Goal: Information Seeking & Learning: Find contact information

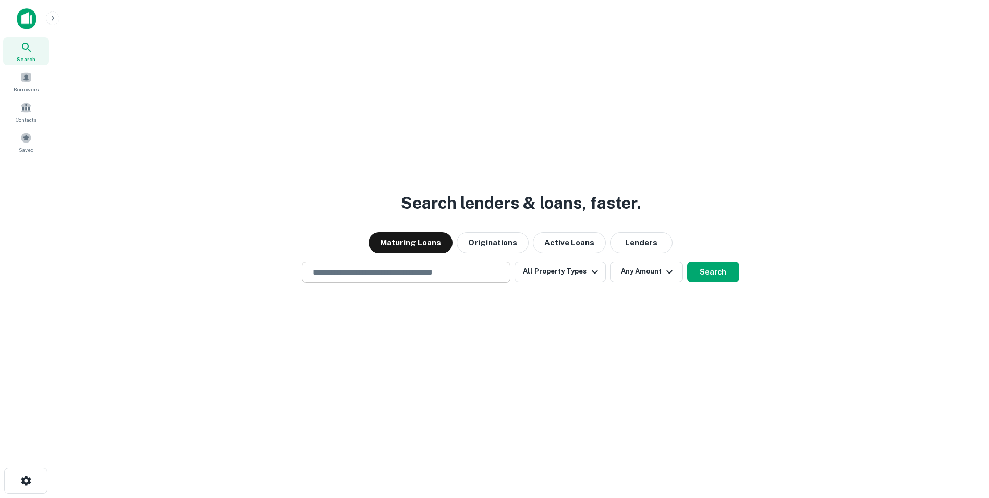
click at [374, 277] on input "text" at bounding box center [406, 272] width 199 height 12
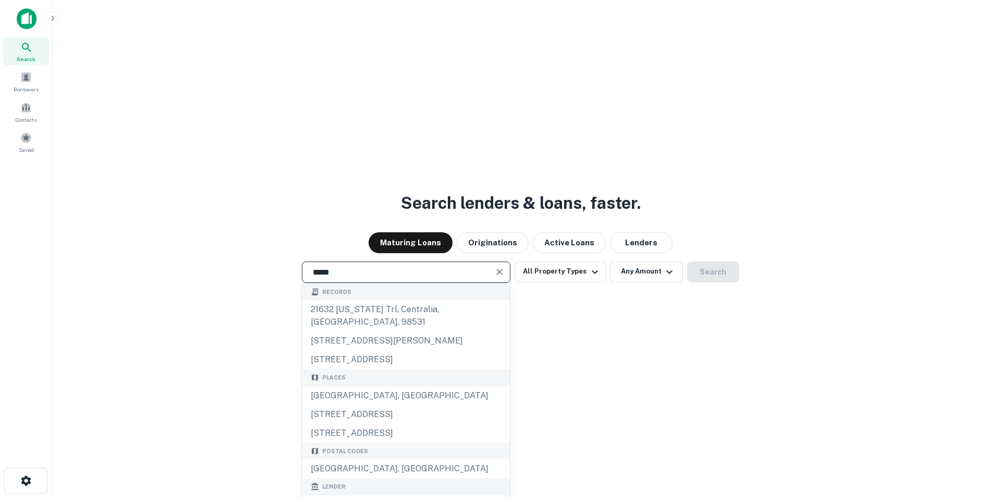
click at [374, 272] on input "*****" at bounding box center [399, 272] width 184 height 12
click at [556, 240] on button "Active Loans" at bounding box center [569, 242] width 73 height 21
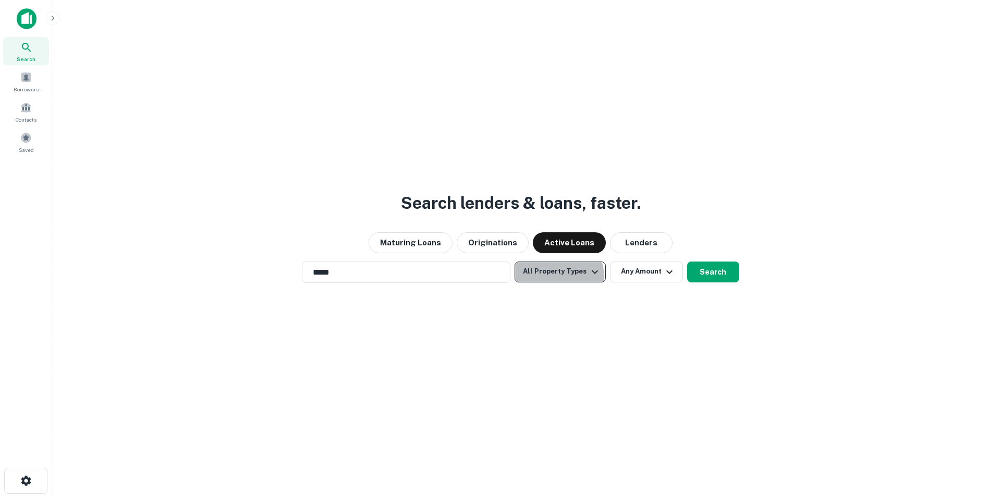
click at [556, 277] on button "All Property Types" at bounding box center [560, 271] width 91 height 21
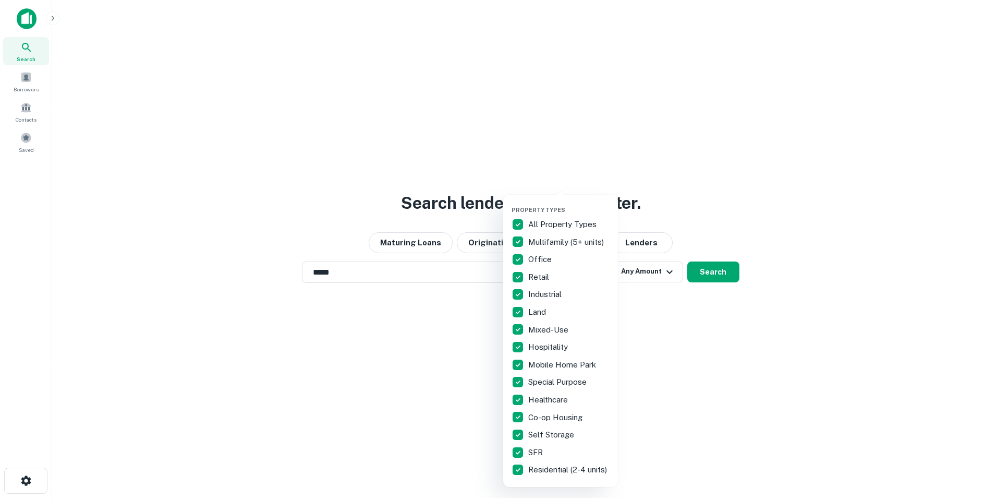
click at [866, 165] on div at bounding box center [498, 249] width 997 height 498
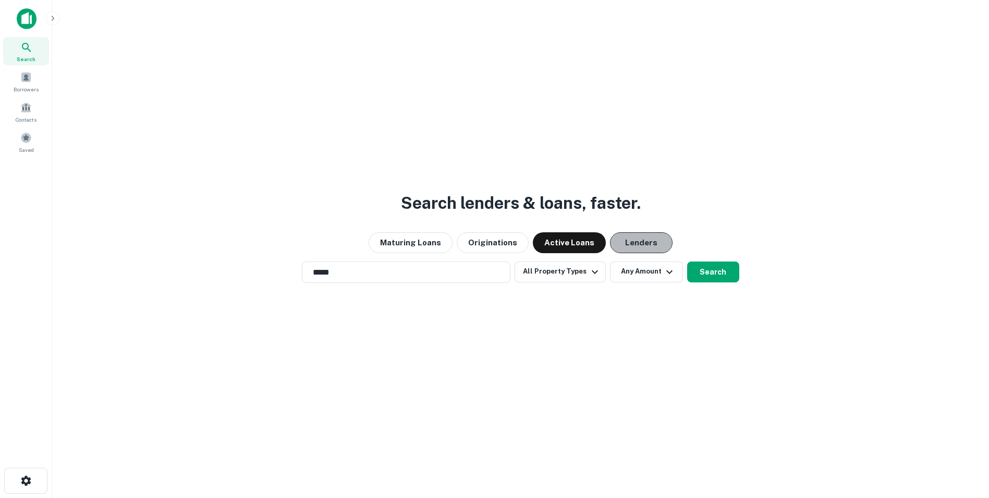
click at [640, 241] on button "Lenders" at bounding box center [641, 242] width 63 height 21
click at [722, 267] on button "Search" at bounding box center [713, 271] width 52 height 21
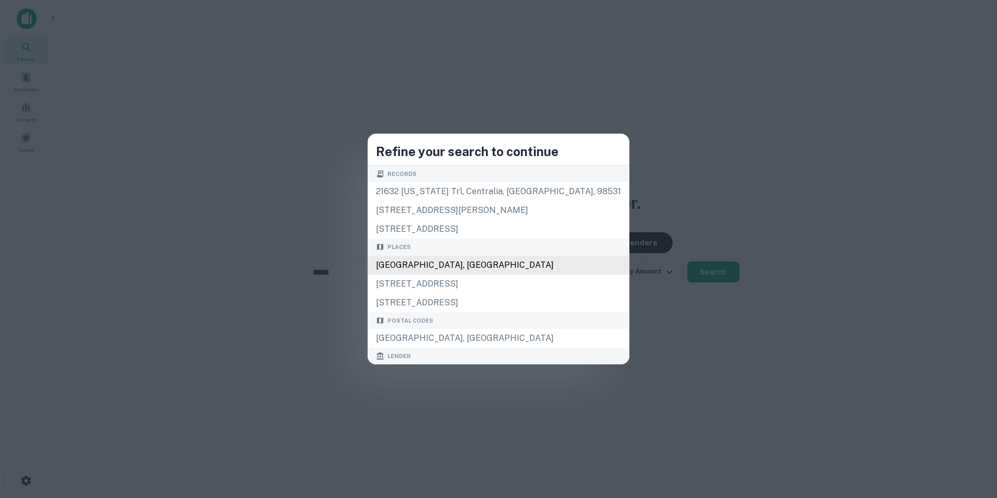
click at [437, 268] on div "[GEOGRAPHIC_DATA], [GEOGRAPHIC_DATA]" at bounding box center [499, 265] width 262 height 19
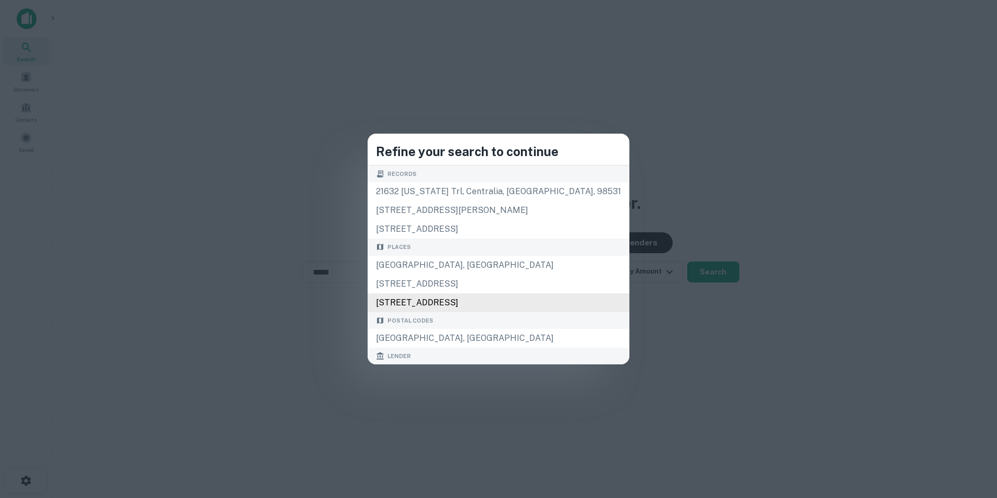
type input "**********"
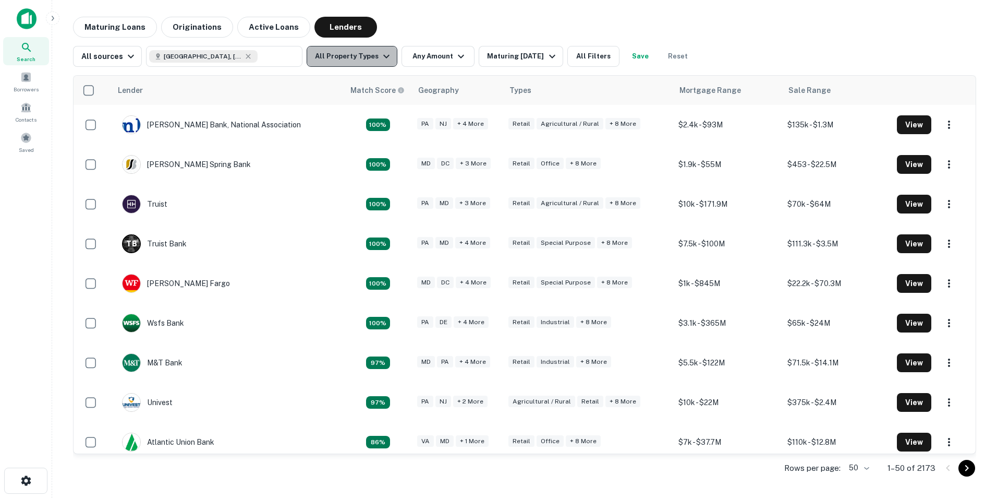
click at [380, 58] on icon "button" at bounding box center [386, 56] width 13 height 13
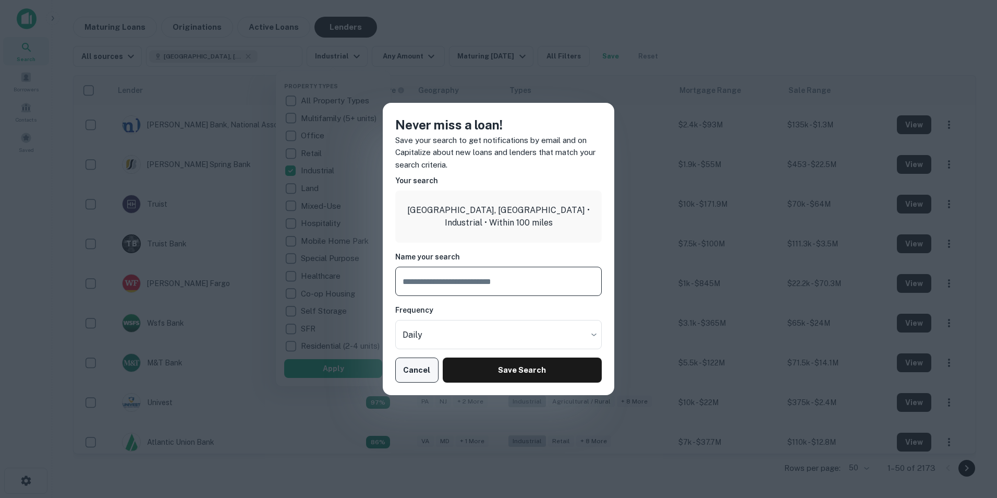
click at [410, 376] on button "Cancel" at bounding box center [416, 369] width 43 height 25
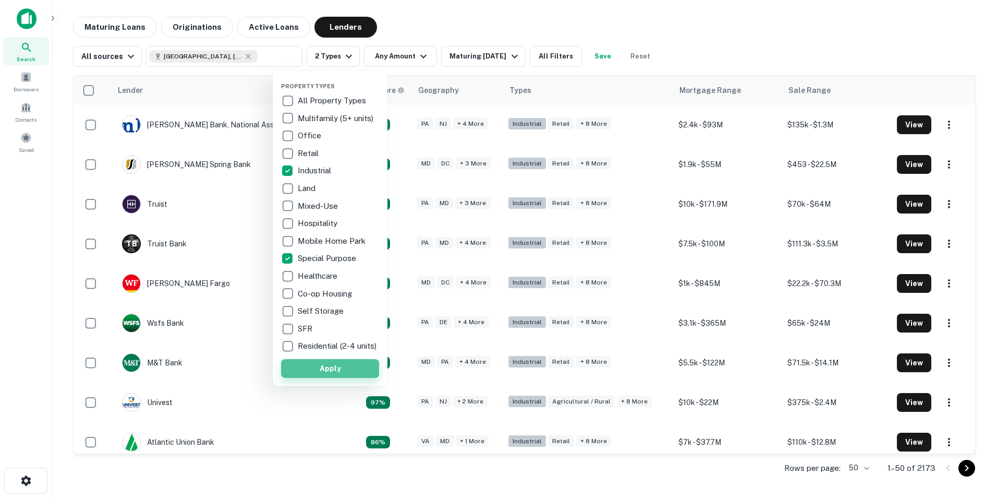
click at [348, 378] on button "Apply" at bounding box center [330, 368] width 98 height 19
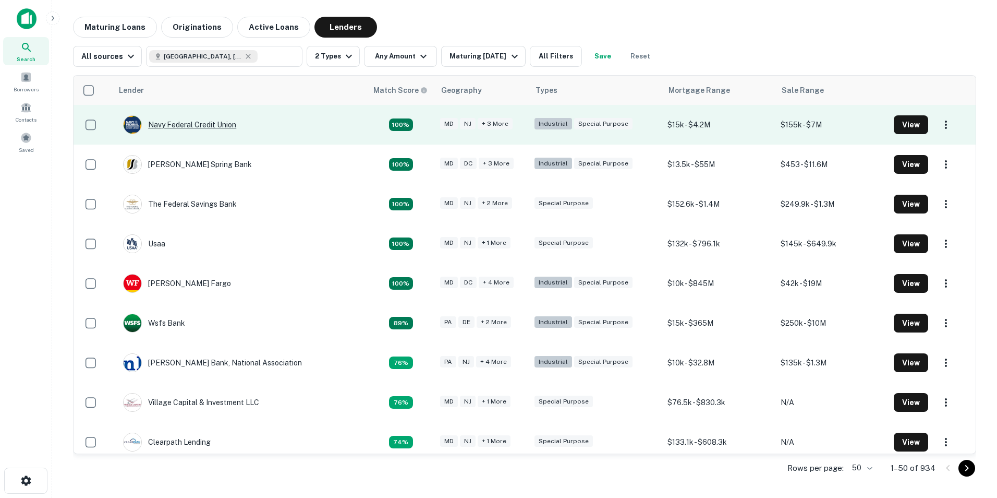
click at [184, 127] on div "Navy Federal Credit Union" at bounding box center [179, 124] width 113 height 19
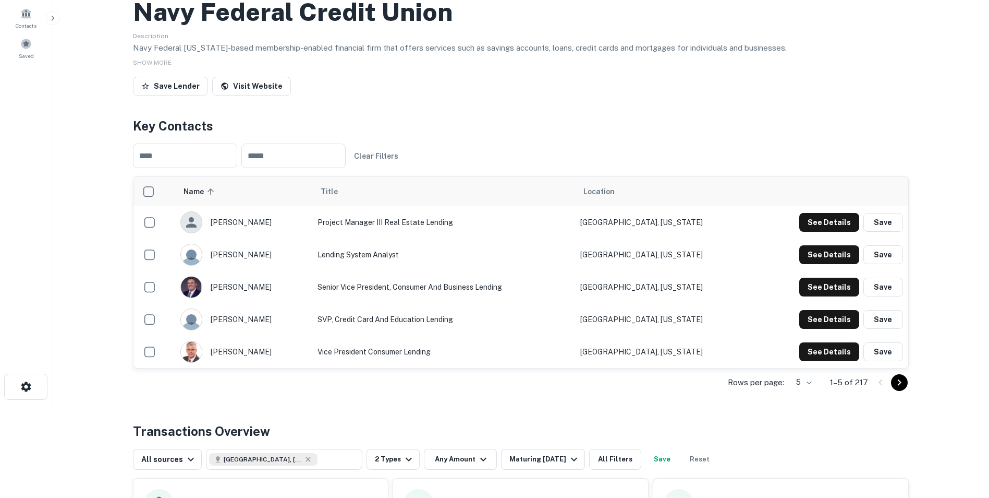
scroll to position [104, 0]
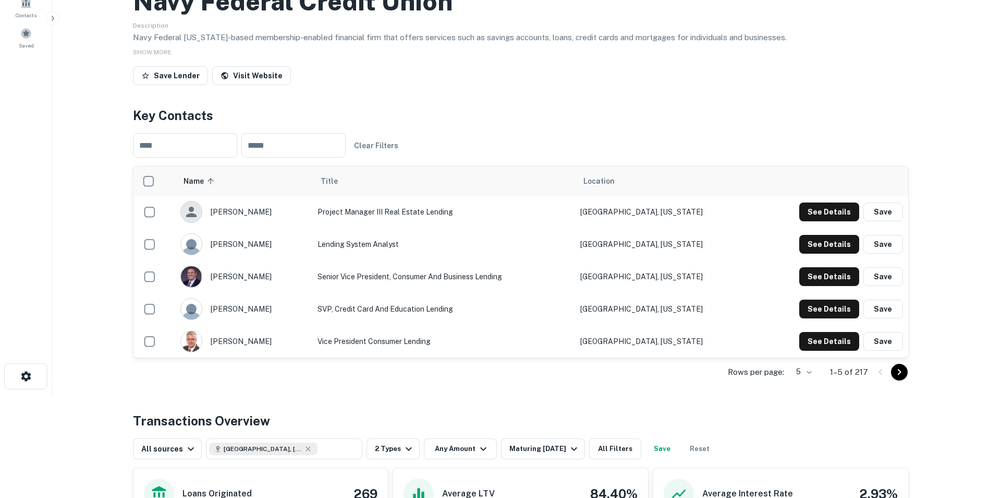
click at [901, 368] on icon "Go to next page" at bounding box center [899, 372] width 13 height 13
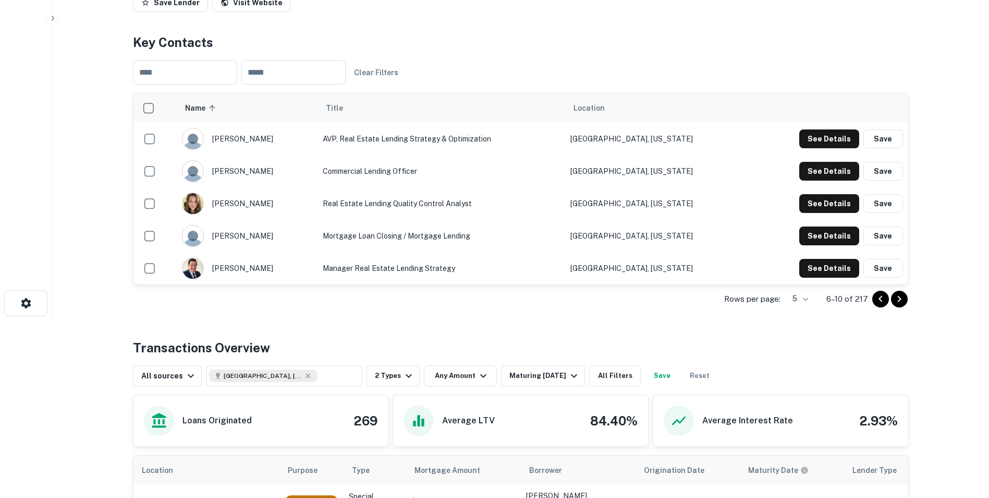
scroll to position [209, 0]
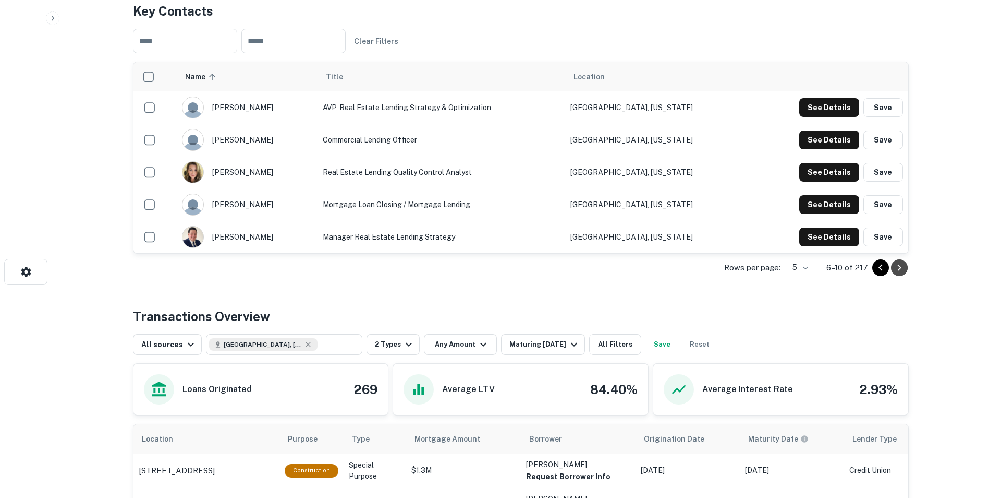
click at [901, 270] on icon "Go to next page" at bounding box center [899, 267] width 13 height 13
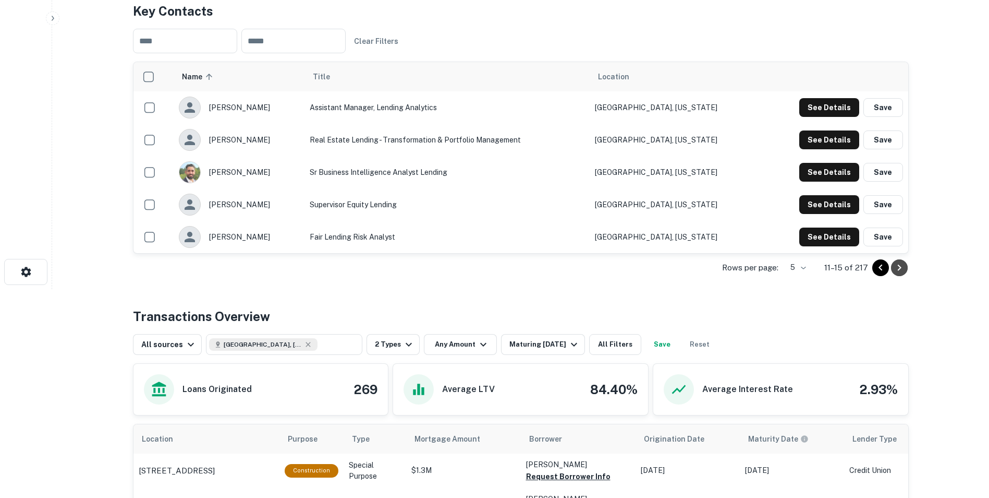
click at [899, 269] on icon "Go to next page" at bounding box center [900, 267] width 4 height 6
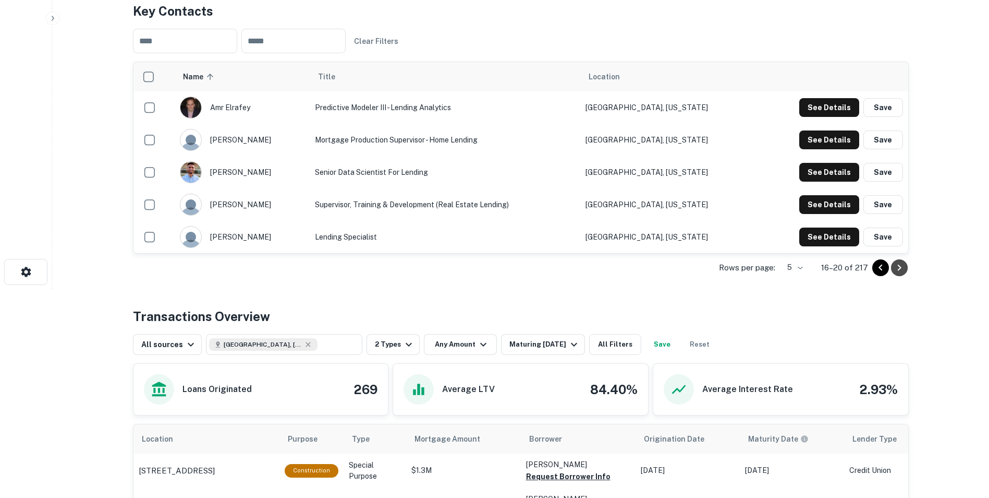
click at [899, 270] on icon "Go to next page" at bounding box center [900, 267] width 4 height 6
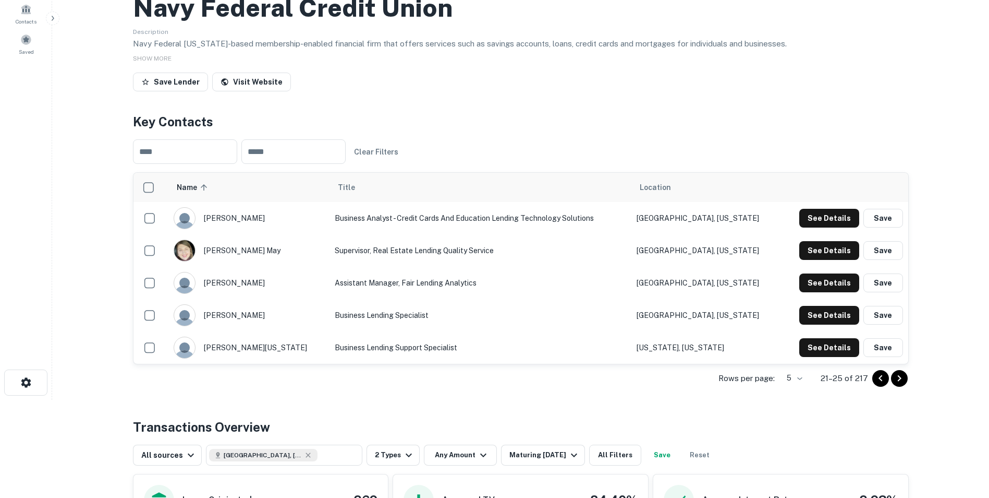
scroll to position [104, 0]
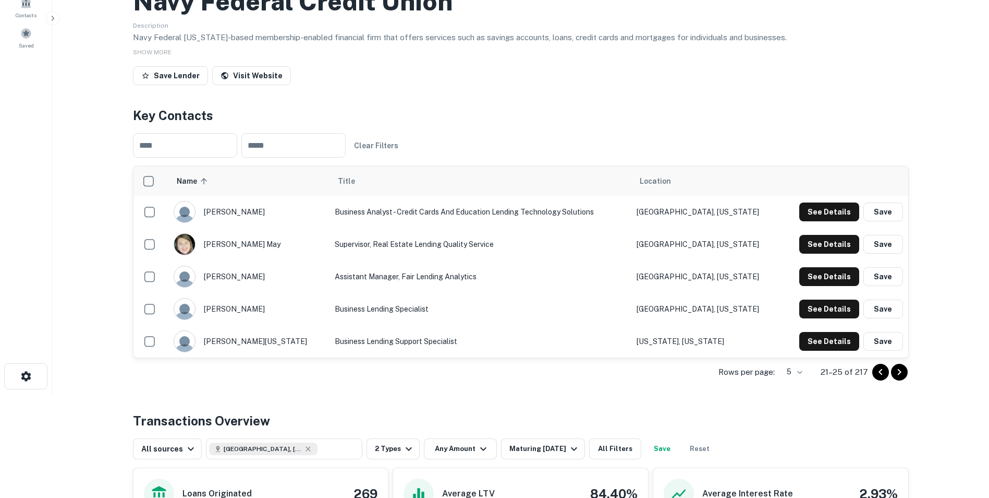
click at [873, 371] on button "Go to previous page" at bounding box center [881, 372] width 17 height 17
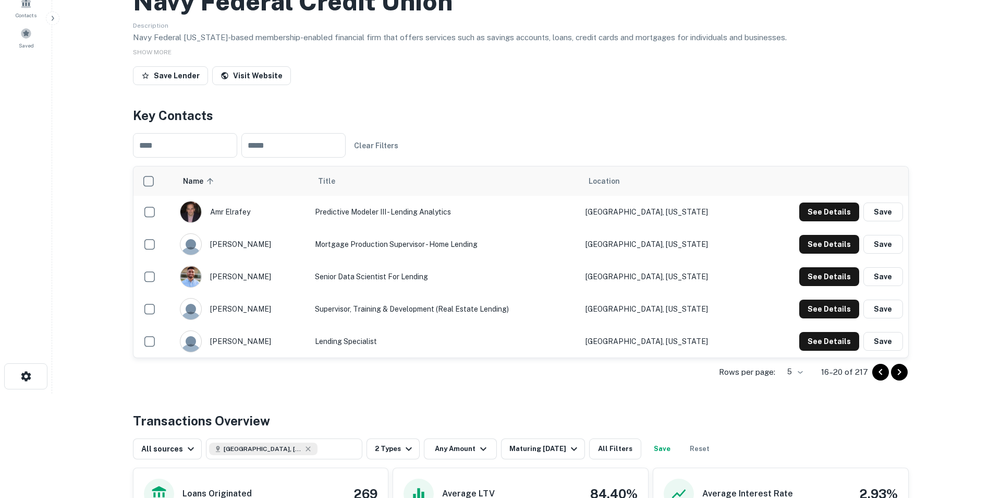
click at [878, 369] on icon "Go to previous page" at bounding box center [881, 372] width 13 height 13
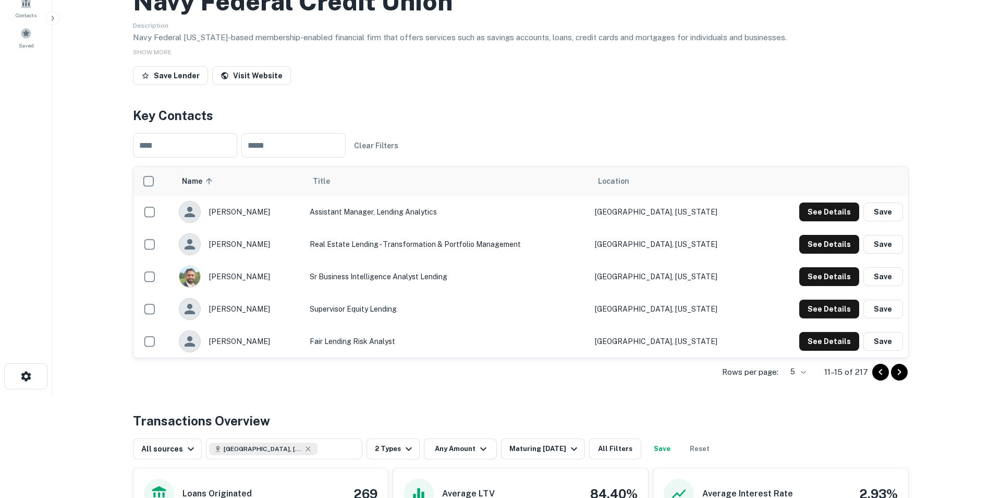
click at [879, 368] on icon "Go to previous page" at bounding box center [881, 372] width 13 height 13
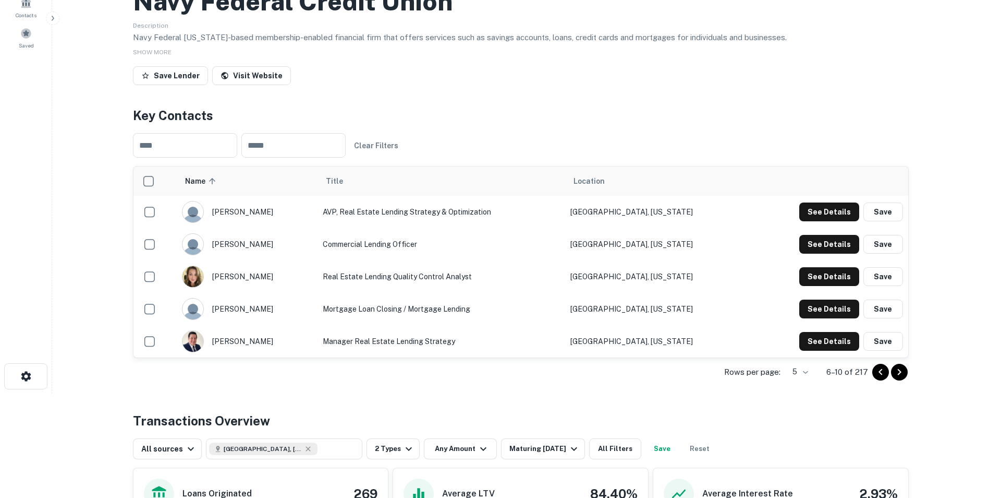
click at [879, 368] on icon "Go to previous page" at bounding box center [881, 372] width 13 height 13
click at [907, 372] on button "Go to next page" at bounding box center [899, 372] width 17 height 17
click at [898, 368] on icon "Go to next page" at bounding box center [899, 372] width 13 height 13
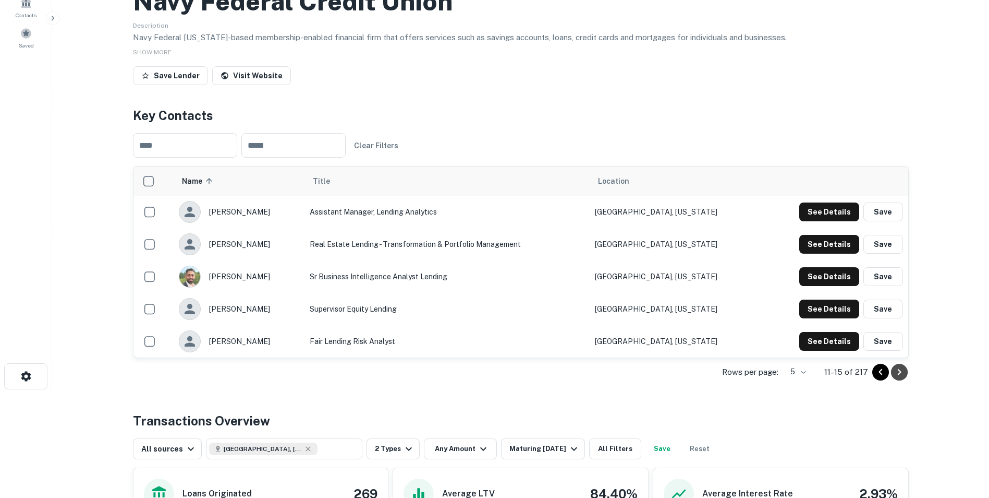
click at [901, 372] on icon "Go to next page" at bounding box center [900, 372] width 4 height 6
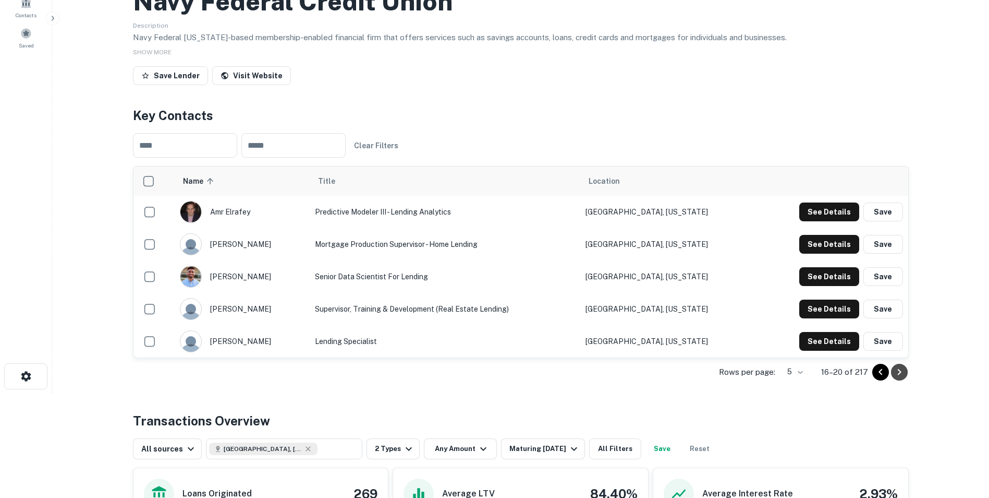
click at [902, 372] on icon "Go to next page" at bounding box center [899, 372] width 13 height 13
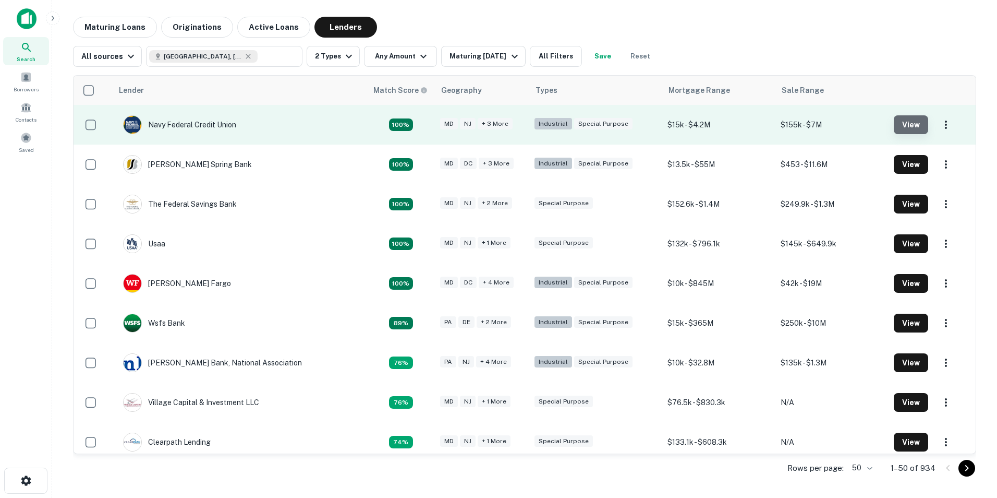
click at [907, 126] on button "View" at bounding box center [911, 124] width 34 height 19
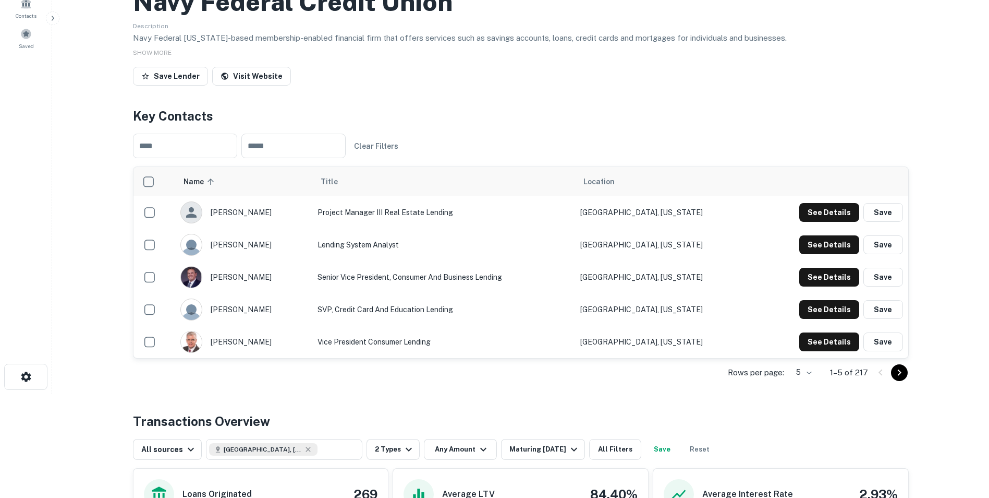
scroll to position [104, 0]
click at [836, 221] on button "See Details" at bounding box center [830, 211] width 60 height 19
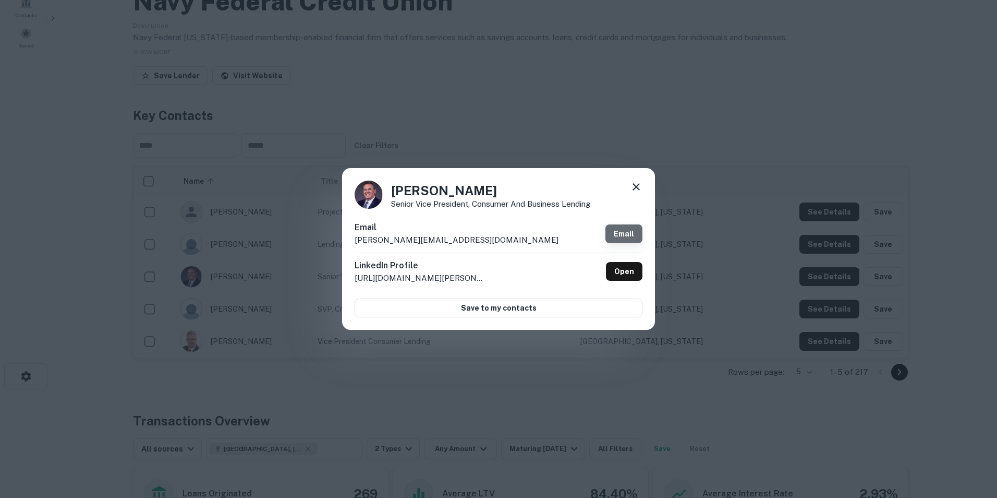
click at [619, 231] on link "Email" at bounding box center [624, 233] width 37 height 19
click at [616, 234] on link "Email" at bounding box center [624, 233] width 37 height 19
drag, startPoint x: 424, startPoint y: 245, endPoint x: 452, endPoint y: 239, distance: 28.7
click at [426, 244] on p "[PERSON_NAME][EMAIL_ADDRESS][DOMAIN_NAME]" at bounding box center [457, 240] width 204 height 13
click at [454, 239] on p "[PERSON_NAME][EMAIL_ADDRESS][DOMAIN_NAME]" at bounding box center [457, 240] width 204 height 13
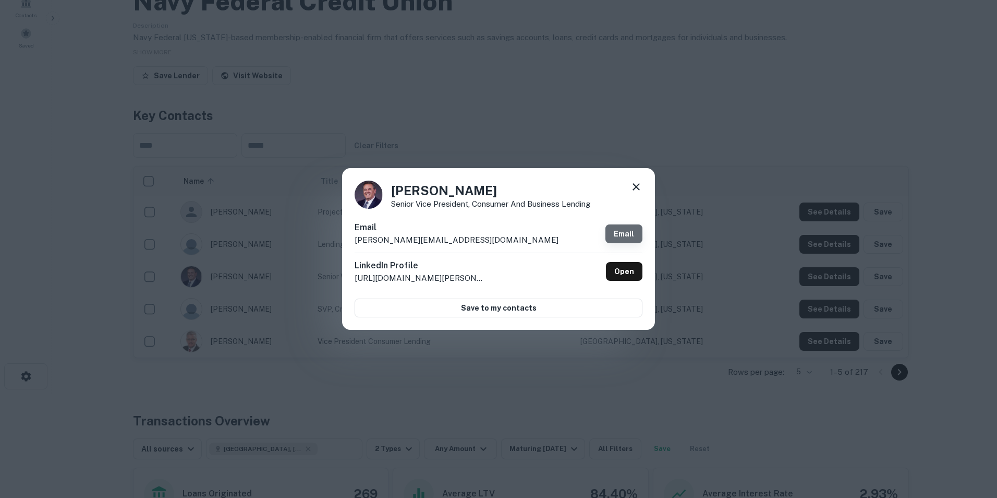
click at [625, 235] on link "Email" at bounding box center [624, 233] width 37 height 19
drag, startPoint x: 466, startPoint y: 240, endPoint x: 353, endPoint y: 241, distance: 113.2
click at [353, 241] on div "[PERSON_NAME] Senior Vice President, Consumer and Business Lending Email [PERSO…" at bounding box center [498, 249] width 313 height 162
drag, startPoint x: 353, startPoint y: 241, endPoint x: 379, endPoint y: 240, distance: 25.6
copy p "[PERSON_NAME][EMAIL_ADDRESS][DOMAIN_NAME]"
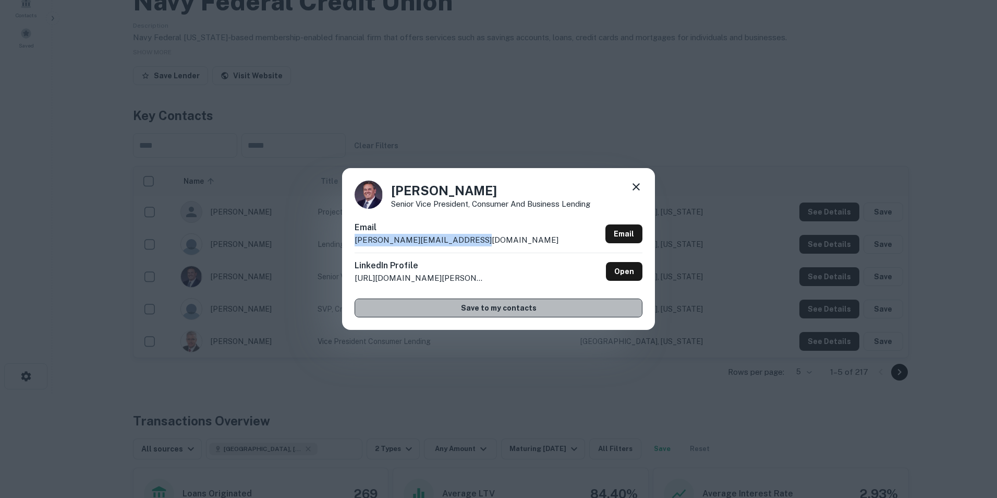
click at [529, 301] on button "Save to my contacts" at bounding box center [499, 307] width 288 height 19
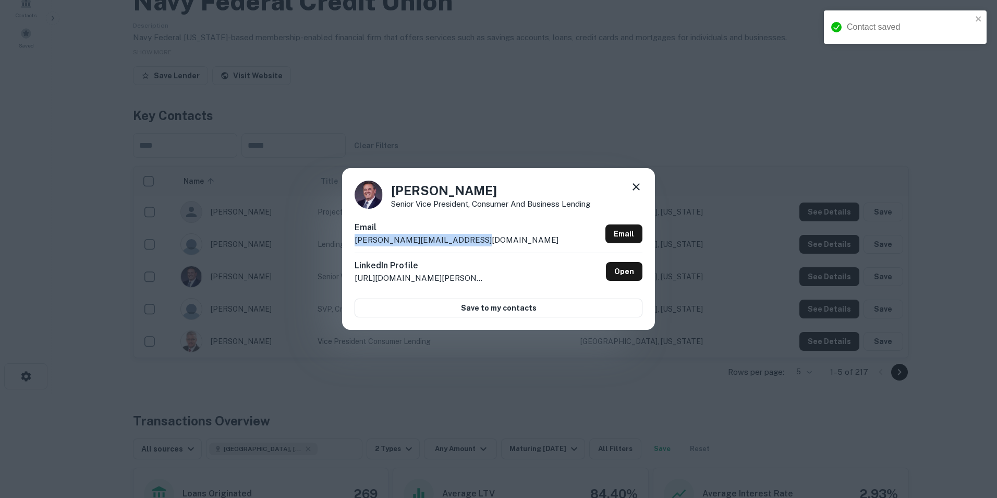
click at [636, 188] on icon at bounding box center [636, 186] width 13 height 13
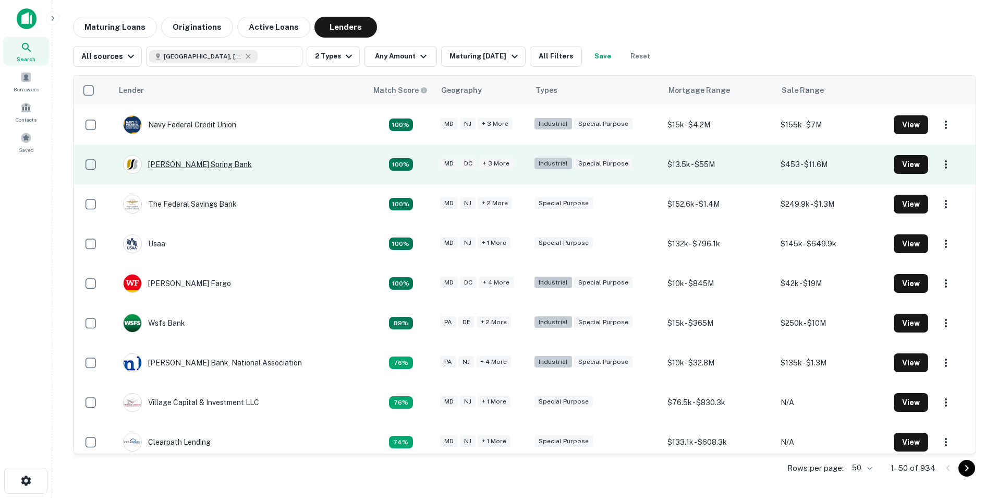
click at [193, 162] on div "[PERSON_NAME] Spring Bank" at bounding box center [187, 164] width 129 height 19
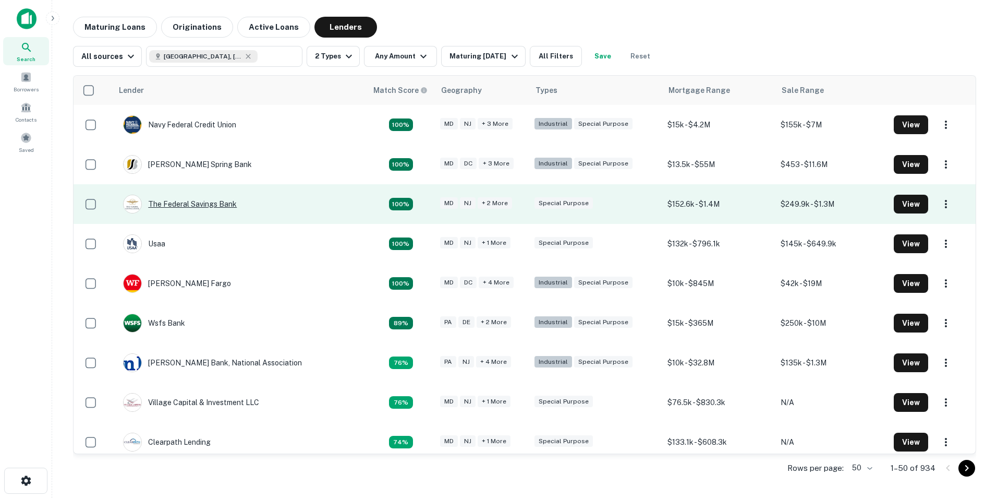
click at [212, 201] on div "The Federal Savings Bank" at bounding box center [180, 204] width 114 height 19
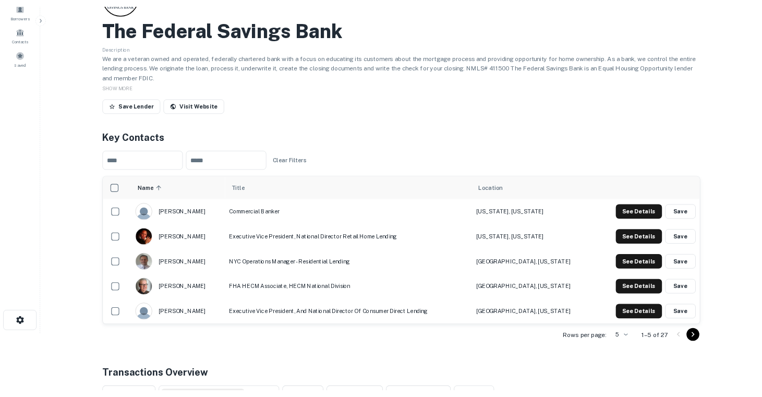
scroll to position [104, 0]
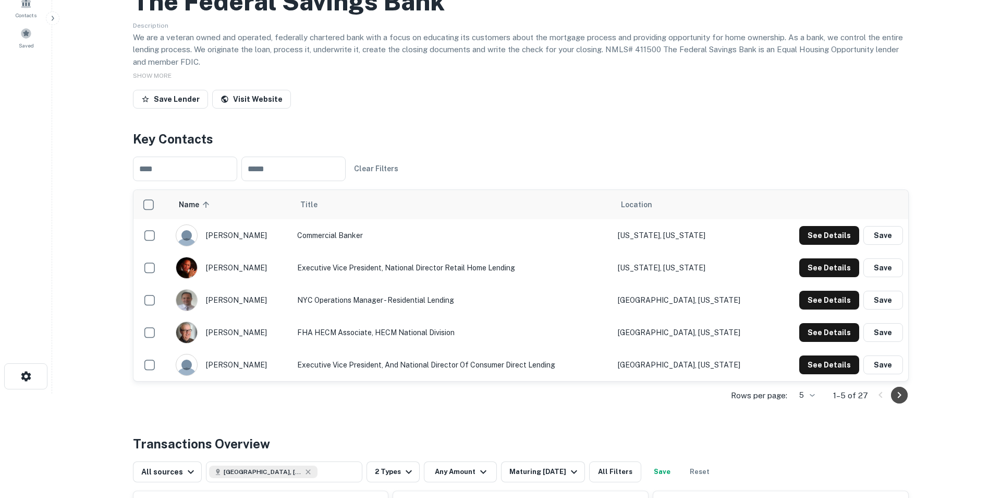
click at [907, 393] on button "Go to next page" at bounding box center [899, 394] width 17 height 17
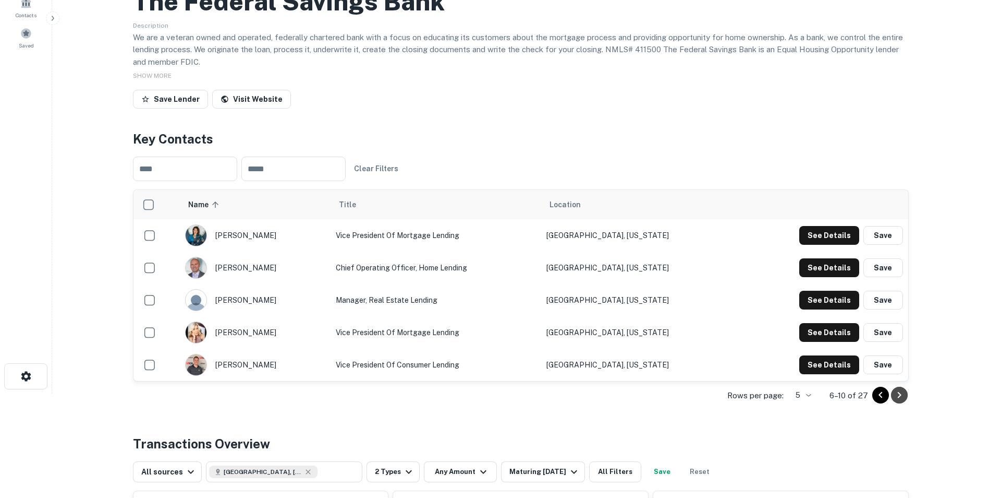
click at [900, 396] on icon "Go to next page" at bounding box center [900, 395] width 4 height 6
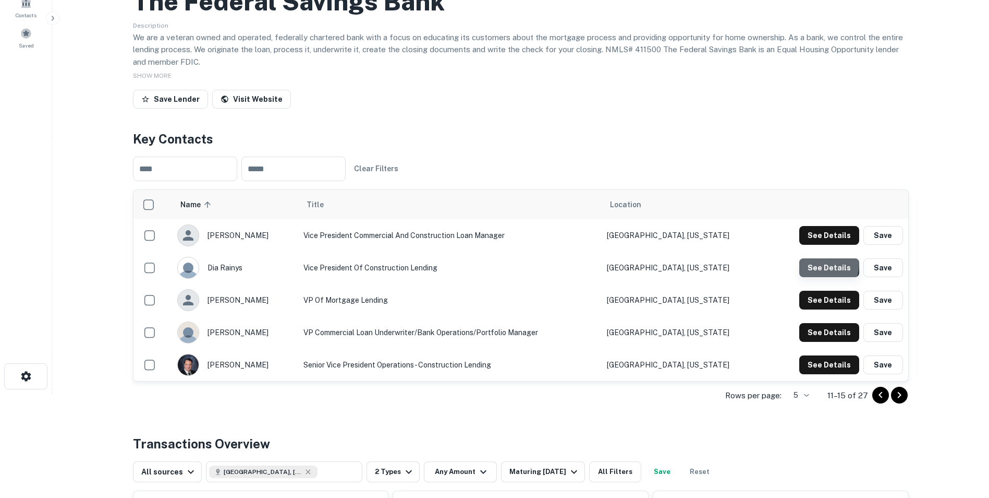
click at [814, 245] on button "See Details" at bounding box center [830, 235] width 60 height 19
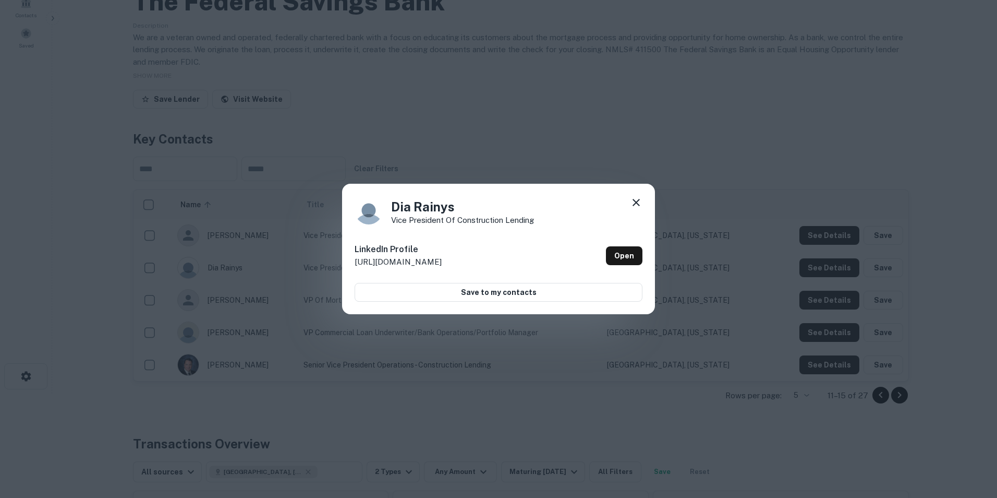
click at [636, 200] on icon at bounding box center [636, 202] width 13 height 13
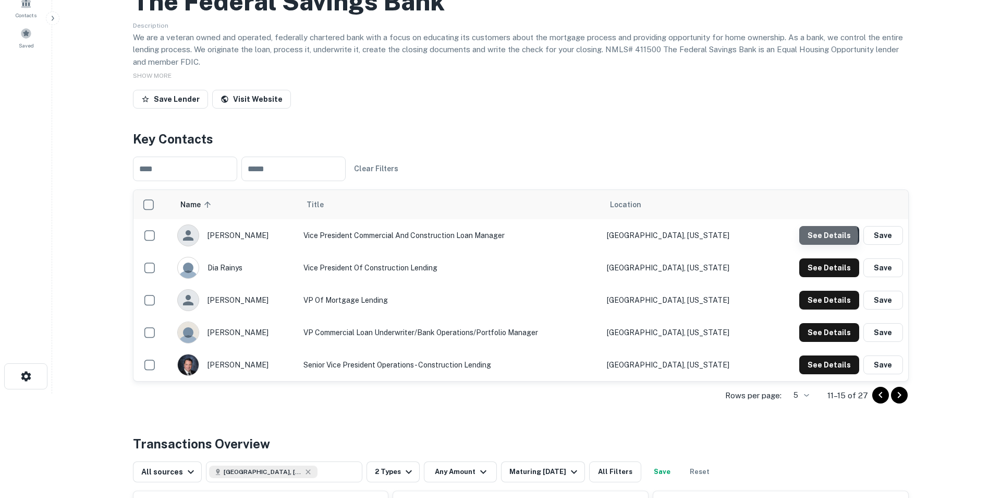
click at [818, 236] on button "See Details" at bounding box center [830, 235] width 60 height 19
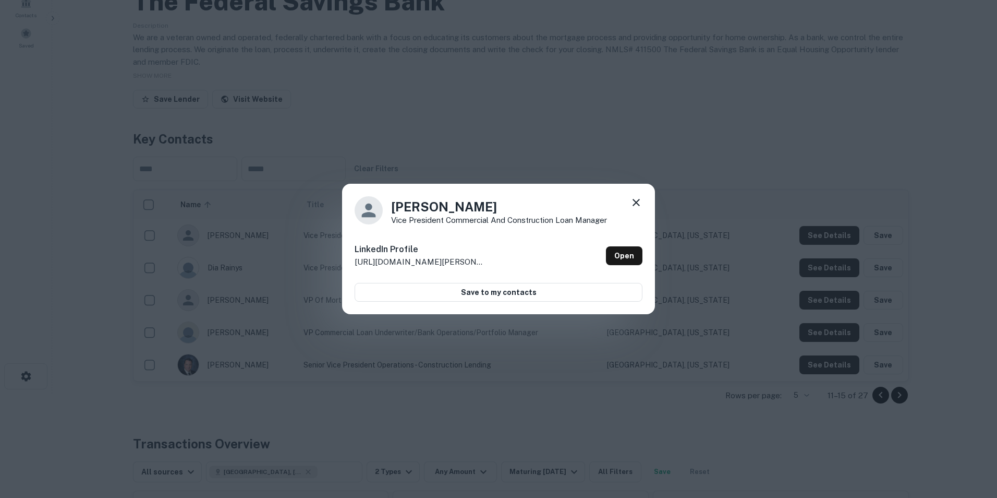
click at [630, 208] on div "[PERSON_NAME] Vice President Commercial and Construction Loan Manager" at bounding box center [499, 210] width 288 height 28
click at [634, 204] on icon at bounding box center [636, 202] width 7 height 7
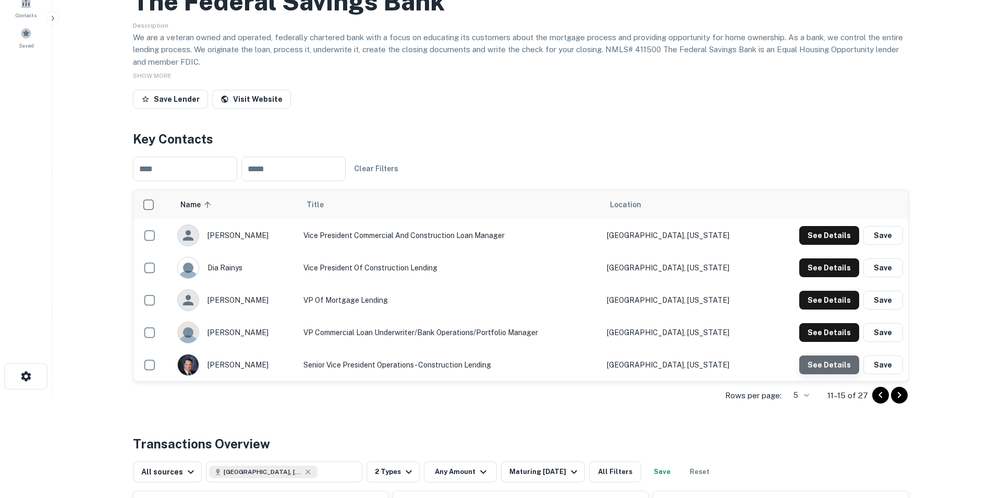
click at [832, 245] on button "See Details" at bounding box center [830, 235] width 60 height 19
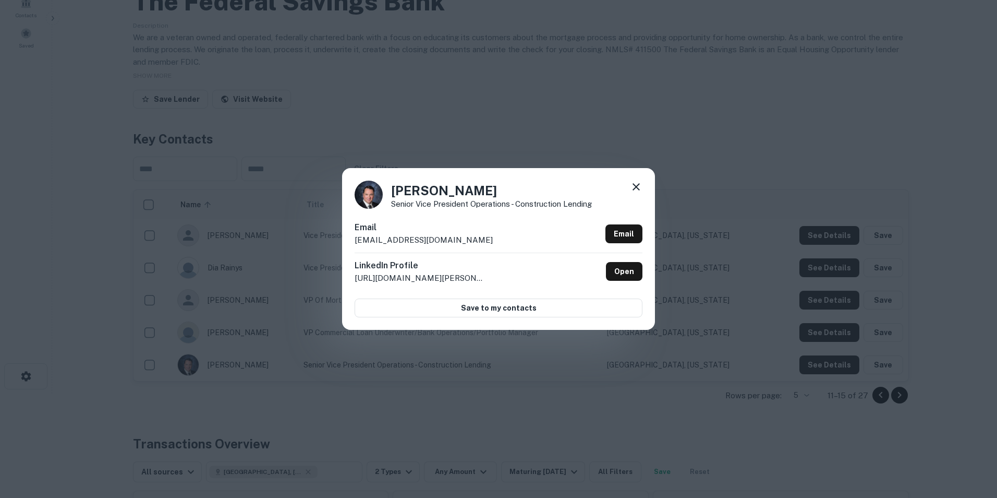
drag, startPoint x: 504, startPoint y: 239, endPoint x: 354, endPoint y: 234, distance: 150.3
click at [354, 234] on div "[PERSON_NAME] Senior Vice President Operations - Construction Lending Email [EM…" at bounding box center [498, 249] width 313 height 162
drag, startPoint x: 354, startPoint y: 234, endPoint x: 377, endPoint y: 241, distance: 24.1
copy p "[EMAIL_ADDRESS][DOMAIN_NAME]"
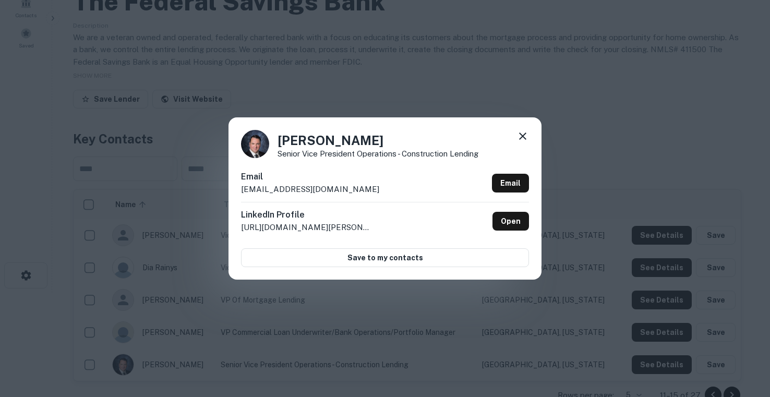
click at [527, 133] on icon at bounding box center [522, 136] width 13 height 13
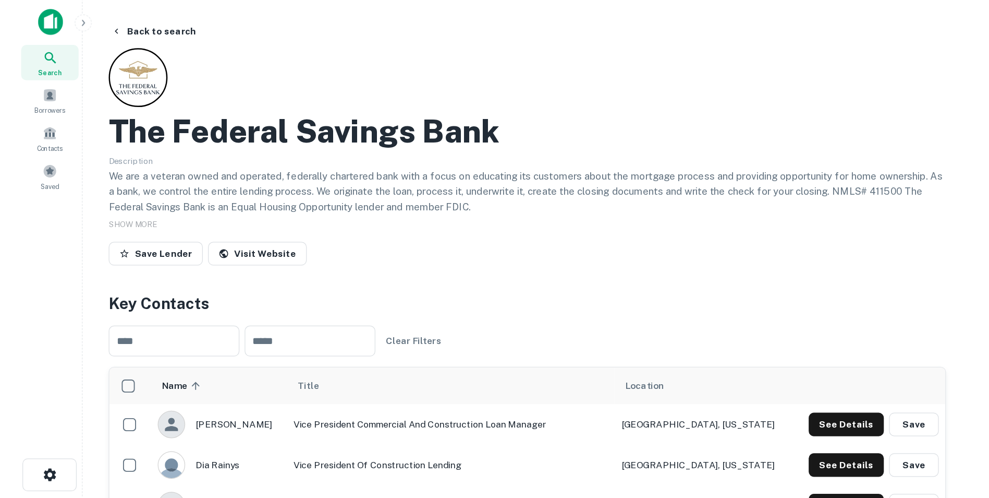
scroll to position [0, 0]
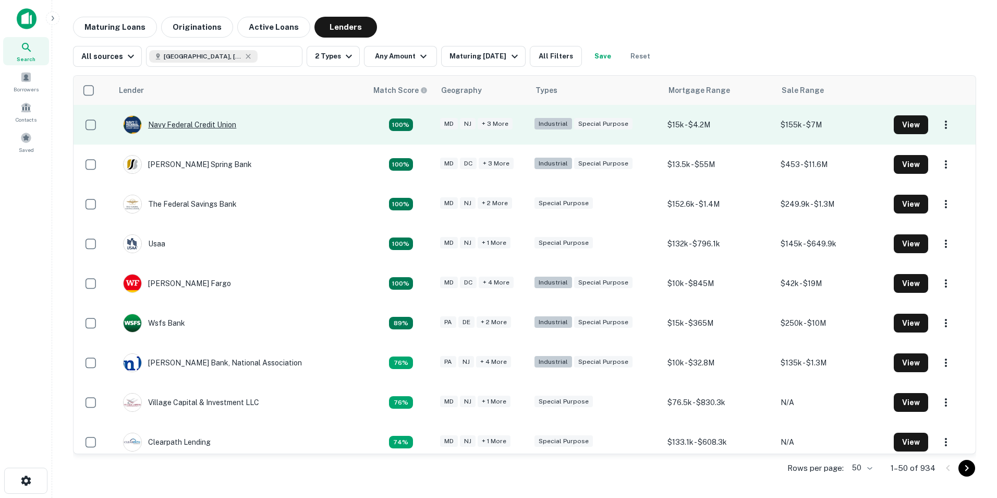
click at [192, 124] on div "Navy Federal Credit Union" at bounding box center [179, 124] width 113 height 19
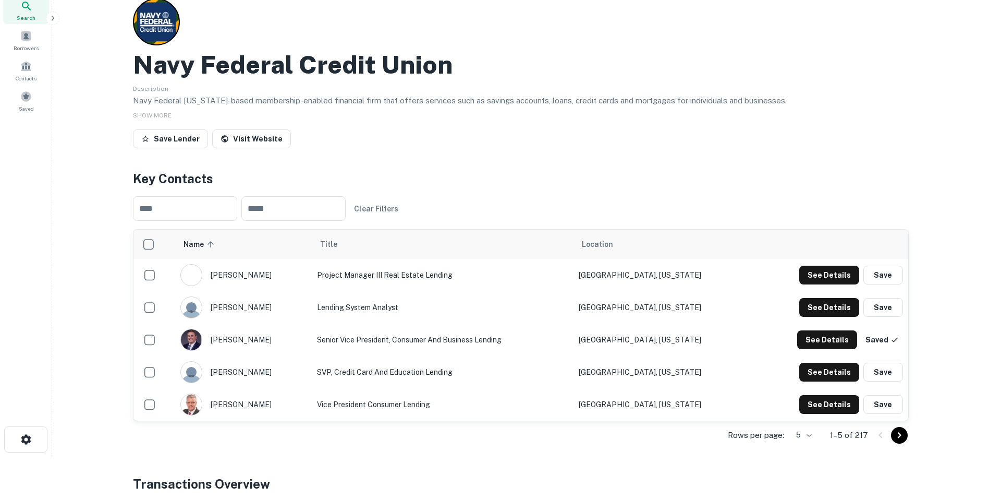
scroll to position [52, 0]
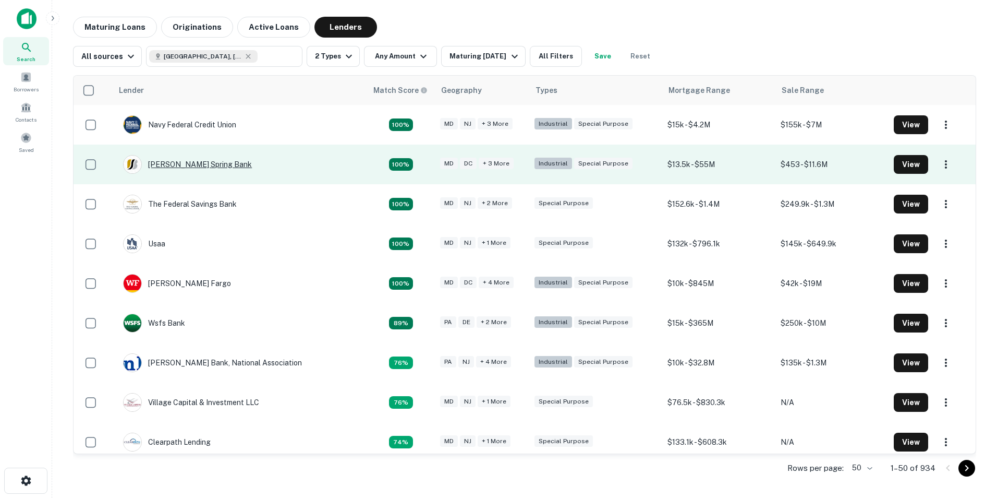
click at [166, 160] on div "[PERSON_NAME] Spring Bank" at bounding box center [187, 164] width 129 height 19
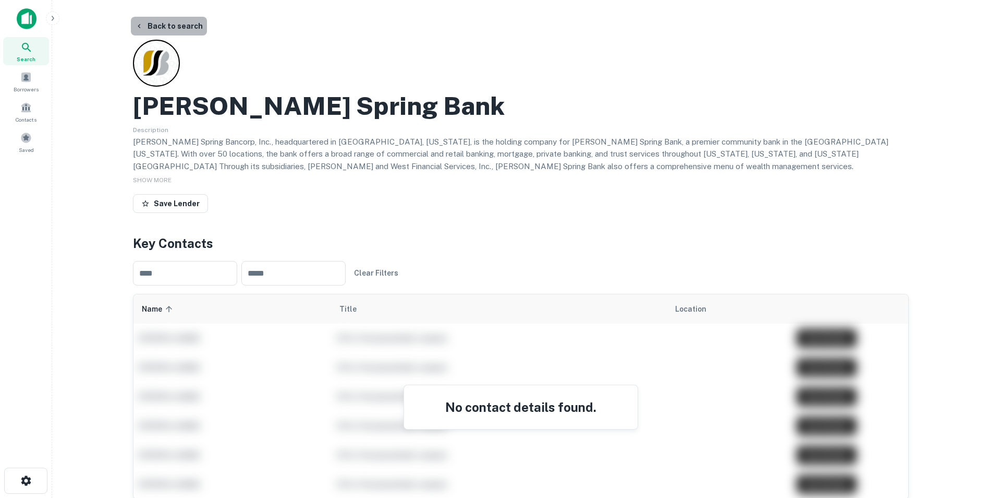
click at [191, 24] on button "Back to search" at bounding box center [169, 26] width 76 height 19
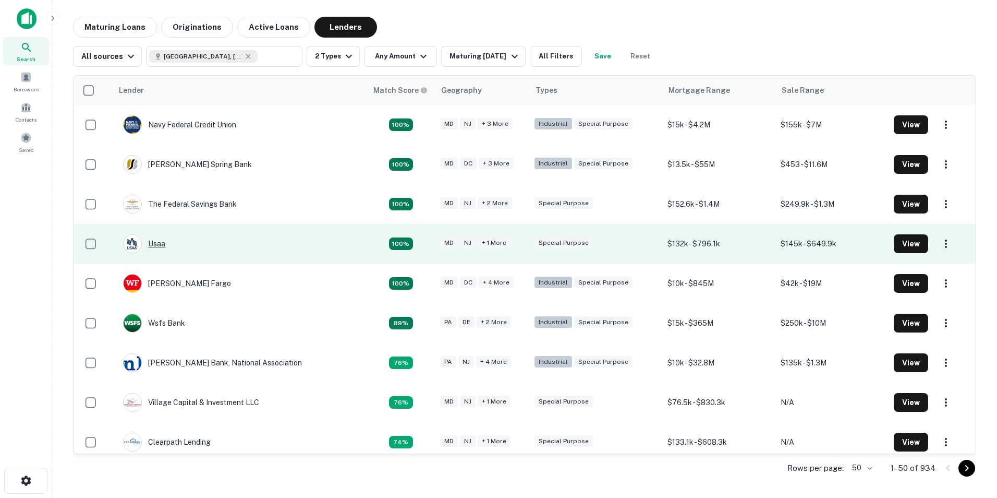
click at [153, 243] on div "Usaa" at bounding box center [144, 243] width 42 height 19
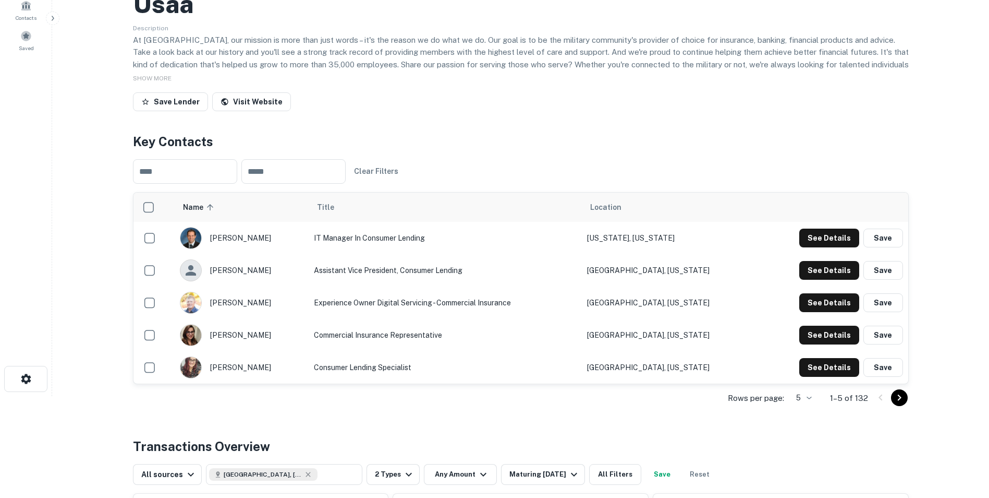
scroll to position [104, 0]
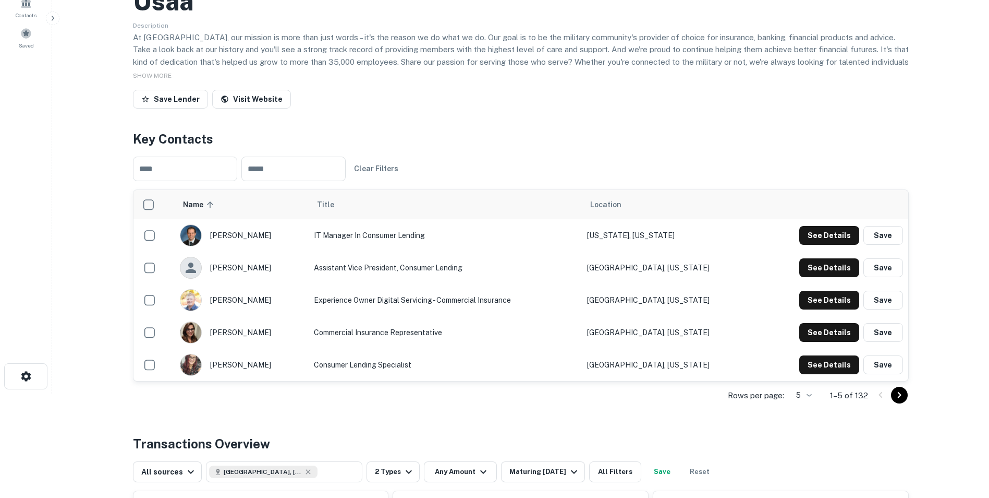
click at [903, 392] on icon "Go to next page" at bounding box center [899, 395] width 13 height 13
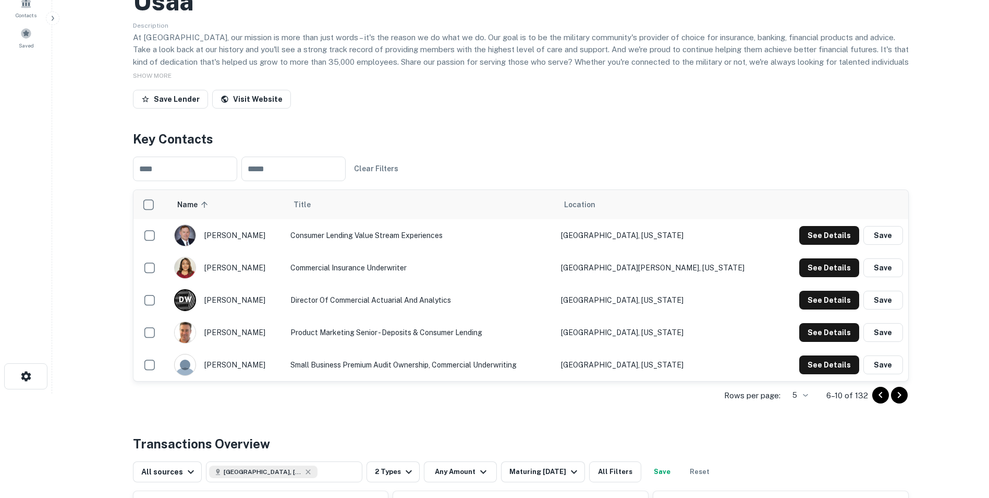
click at [901, 400] on icon "Go to next page" at bounding box center [899, 395] width 13 height 13
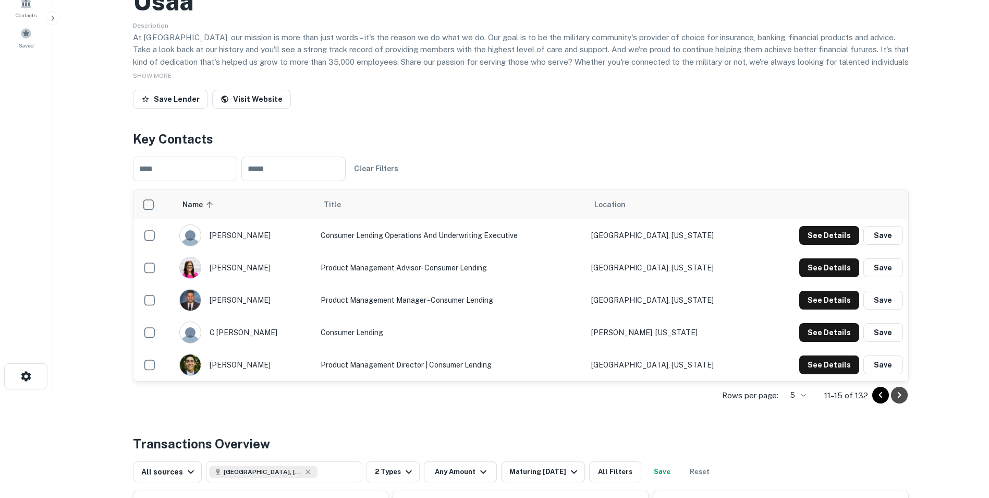
click at [904, 398] on icon "Go to next page" at bounding box center [899, 395] width 13 height 13
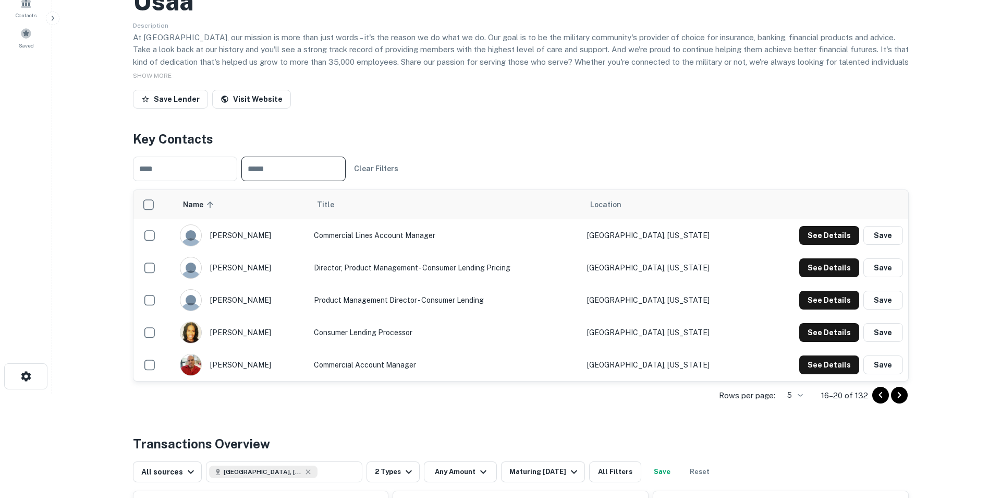
click at [273, 171] on input "text" at bounding box center [293, 168] width 104 height 25
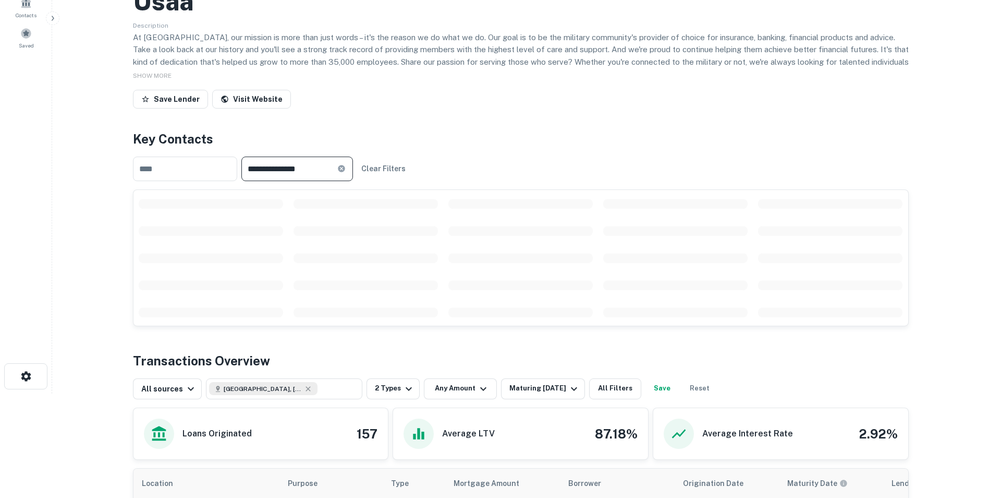
type input "**********"
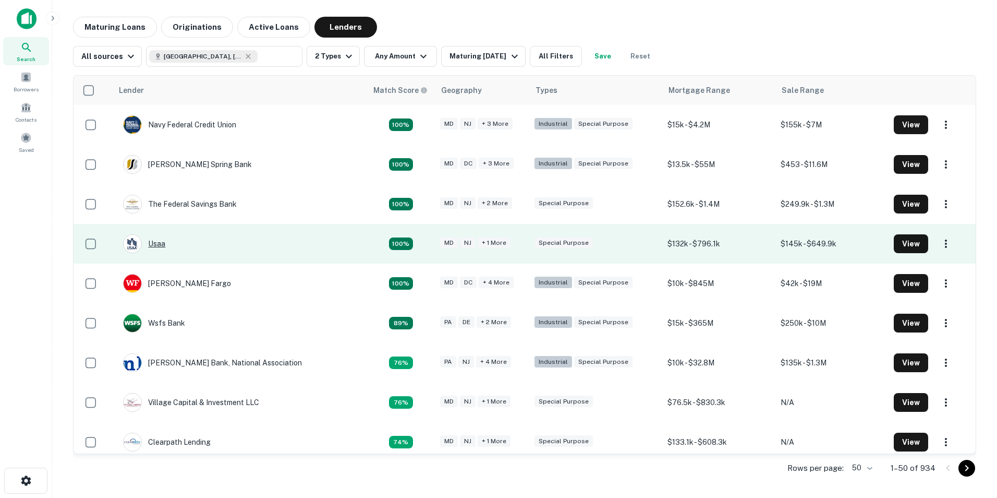
click at [162, 238] on div "Usaa" at bounding box center [144, 243] width 42 height 19
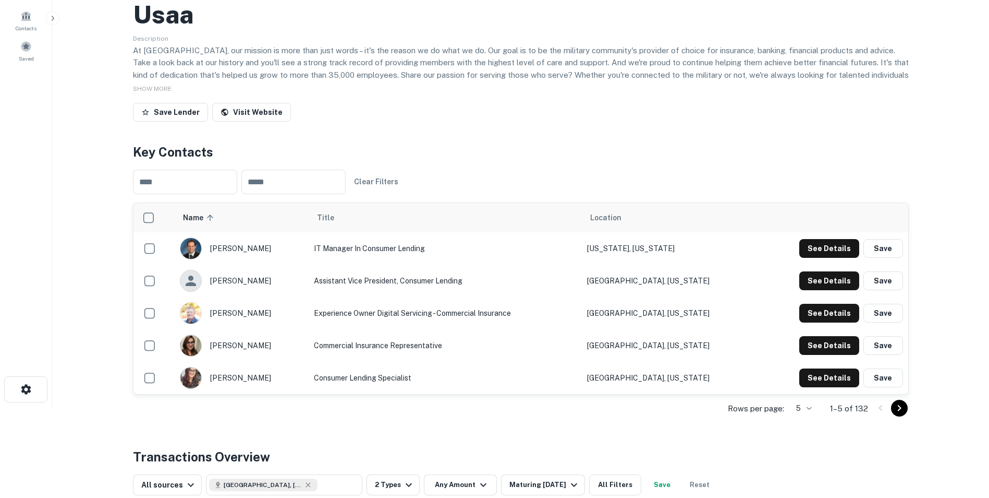
scroll to position [104, 0]
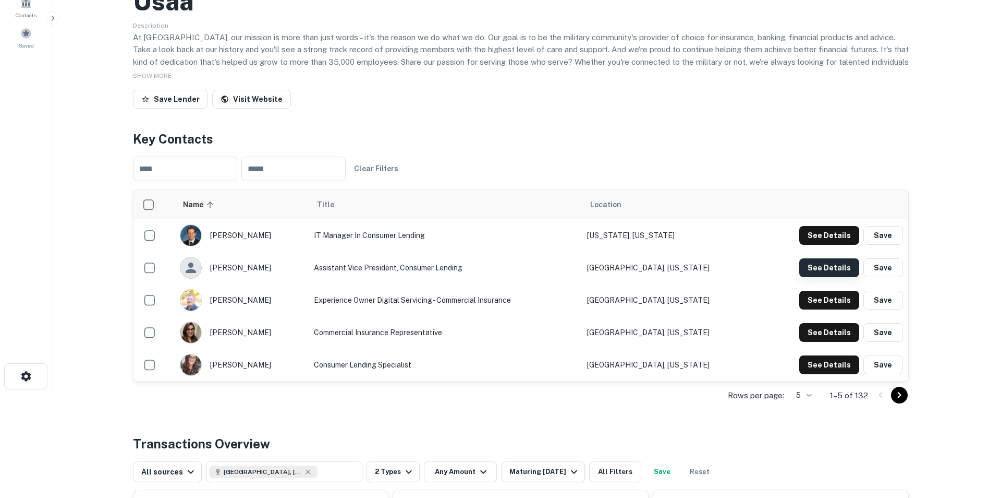
click at [820, 245] on button "See Details" at bounding box center [830, 235] width 60 height 19
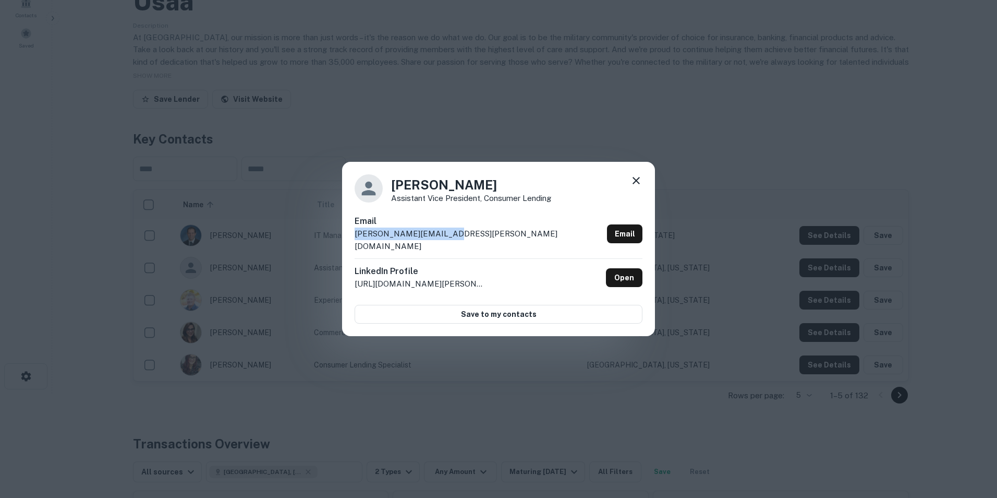
drag, startPoint x: 444, startPoint y: 239, endPoint x: 355, endPoint y: 239, distance: 89.7
click at [355, 239] on div "Email [PERSON_NAME][EMAIL_ADDRESS][PERSON_NAME][DOMAIN_NAME] Email" at bounding box center [499, 236] width 288 height 43
drag, startPoint x: 355, startPoint y: 239, endPoint x: 370, endPoint y: 239, distance: 15.1
copy p "[PERSON_NAME][EMAIL_ADDRESS][PERSON_NAME][DOMAIN_NAME]"
click at [635, 184] on icon at bounding box center [636, 180] width 7 height 7
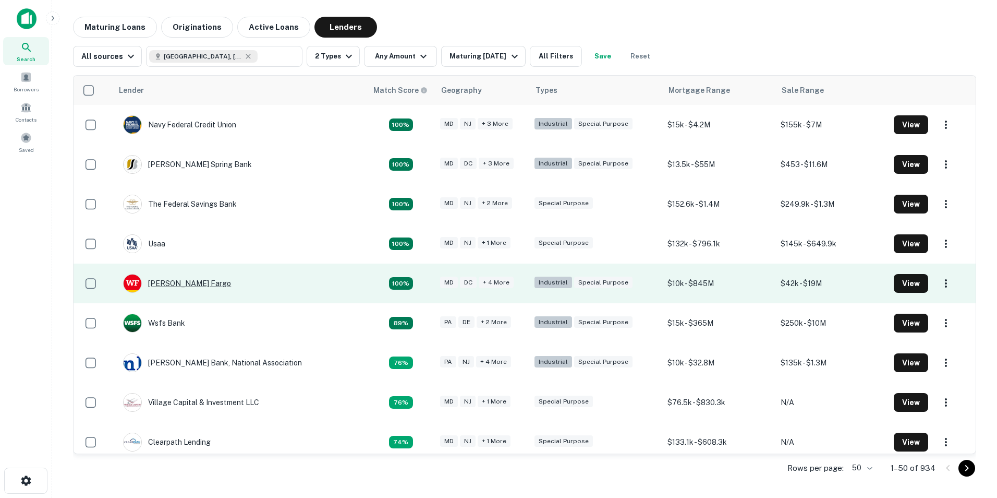
click at [162, 280] on div "[PERSON_NAME] Fargo" at bounding box center [177, 283] width 108 height 19
click at [169, 285] on div "[PERSON_NAME] Fargo" at bounding box center [177, 283] width 108 height 19
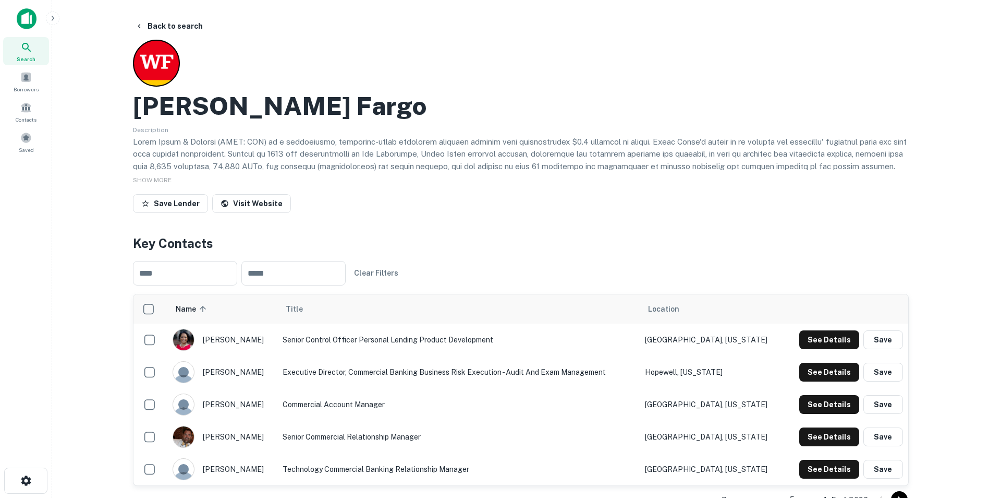
scroll to position [52, 0]
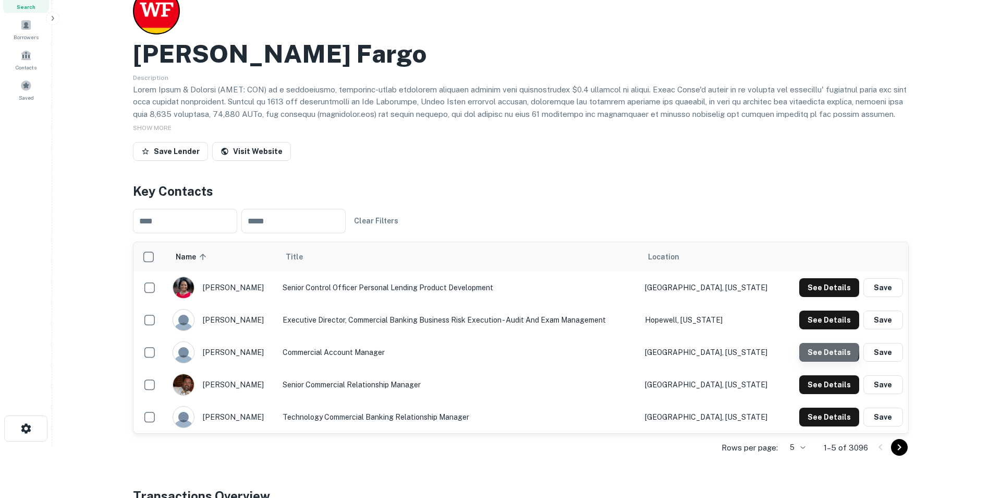
click at [825, 297] on button "See Details" at bounding box center [830, 287] width 60 height 19
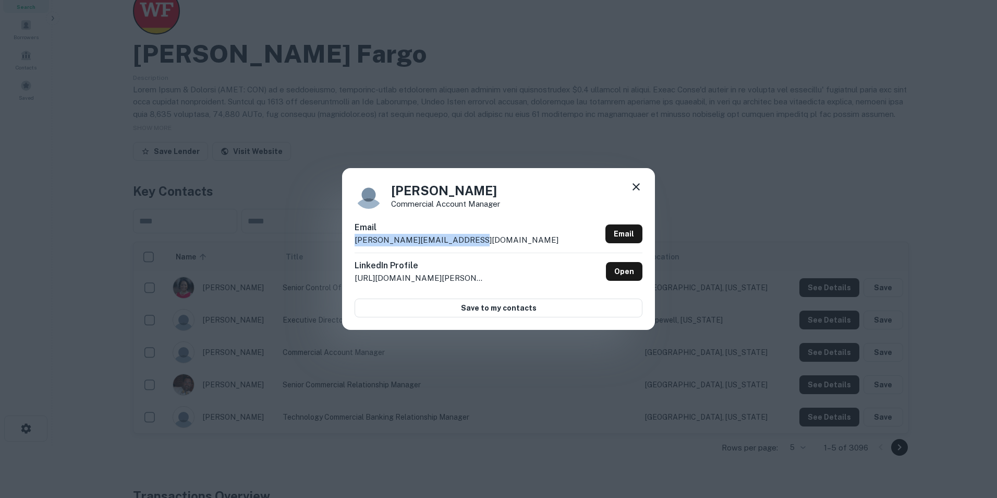
drag, startPoint x: 471, startPoint y: 238, endPoint x: 331, endPoint y: 248, distance: 141.1
click at [331, 248] on div "[PERSON_NAME] Commercial Account Manager Email [PERSON_NAME][EMAIL_ADDRESS][DOM…" at bounding box center [498, 249] width 997 height 498
copy p "[PERSON_NAME][EMAIL_ADDRESS][DOMAIN_NAME]"
drag, startPoint x: 639, startPoint y: 190, endPoint x: 634, endPoint y: 188, distance: 6.3
click at [638, 190] on icon at bounding box center [636, 186] width 13 height 13
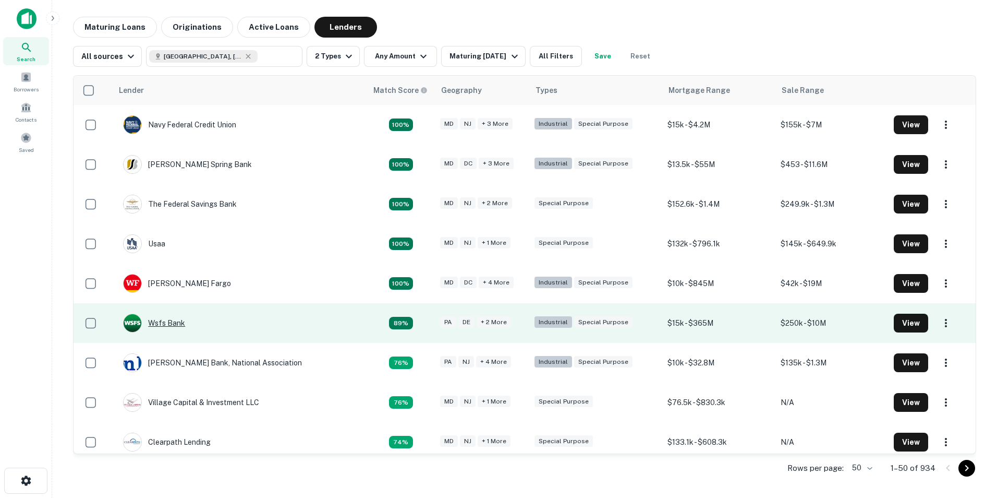
click at [150, 325] on div "Wsfs Bank" at bounding box center [154, 322] width 62 height 19
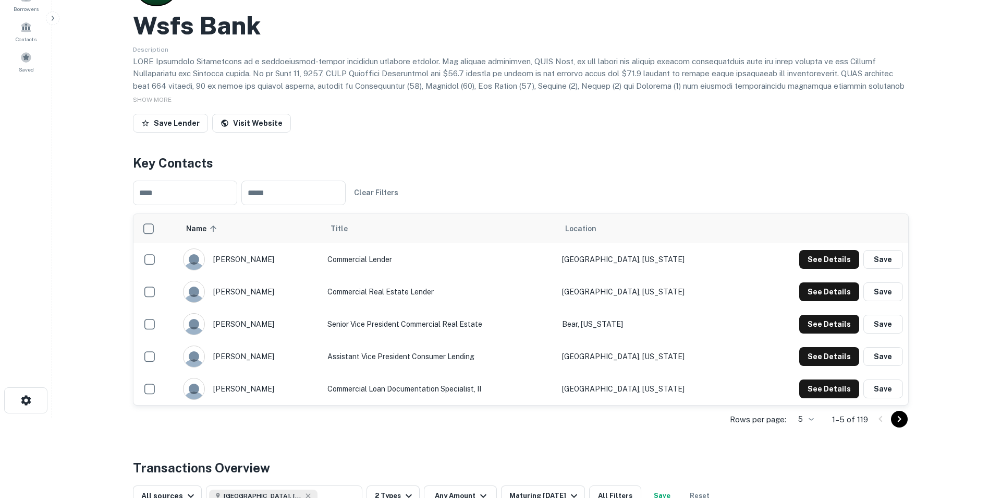
scroll to position [104, 0]
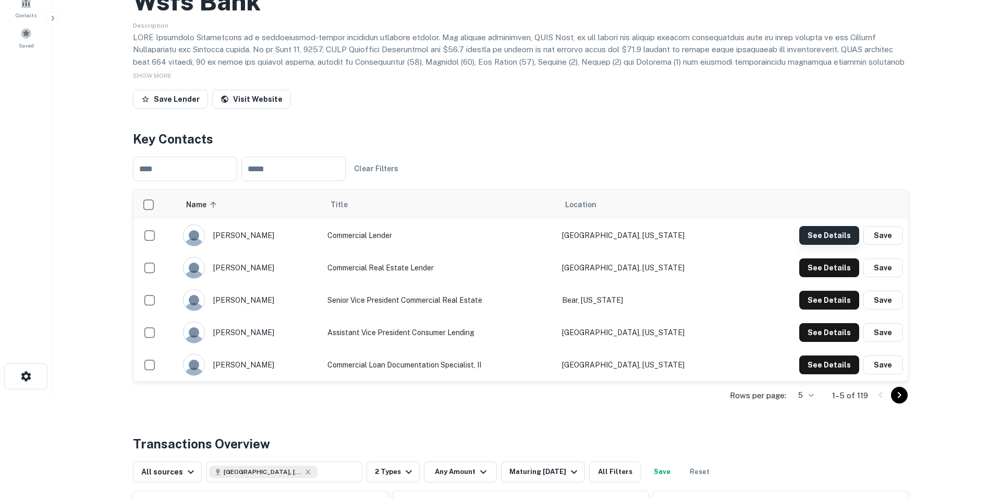
click at [828, 235] on button "See Details" at bounding box center [830, 235] width 60 height 19
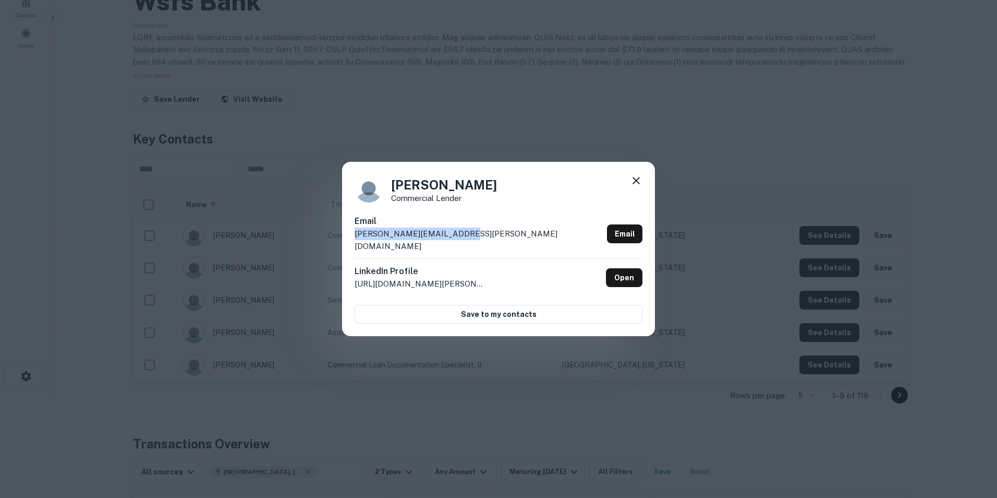
drag, startPoint x: 469, startPoint y: 239, endPoint x: 354, endPoint y: 237, distance: 115.3
click at [354, 237] on div "[PERSON_NAME] Commercial Lender Email [PERSON_NAME][EMAIL_ADDRESS][PERSON_NAME]…" at bounding box center [498, 249] width 313 height 174
drag, startPoint x: 354, startPoint y: 237, endPoint x: 366, endPoint y: 240, distance: 12.0
copy p "[PERSON_NAME][EMAIL_ADDRESS][PERSON_NAME][DOMAIN_NAME]"
click at [633, 187] on icon at bounding box center [636, 180] width 13 height 13
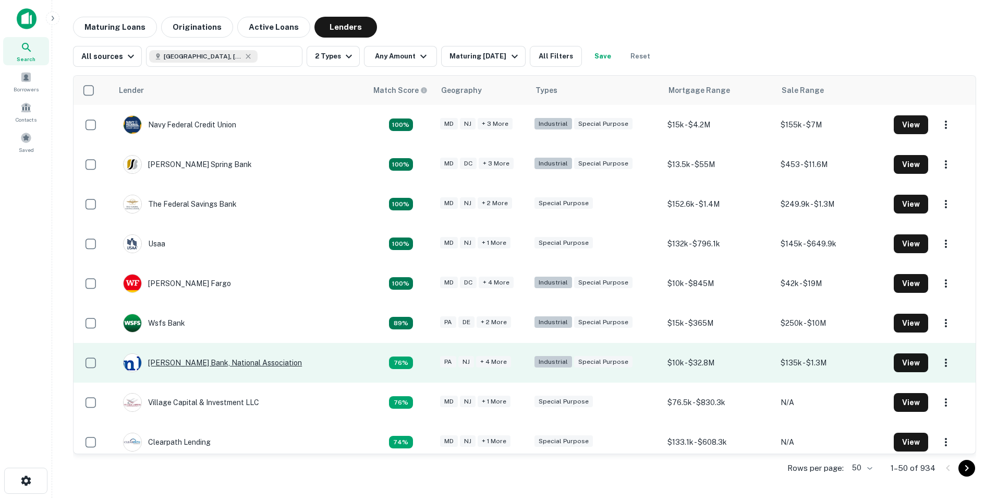
click at [213, 361] on div "[PERSON_NAME] Bank, National Association" at bounding box center [212, 362] width 179 height 19
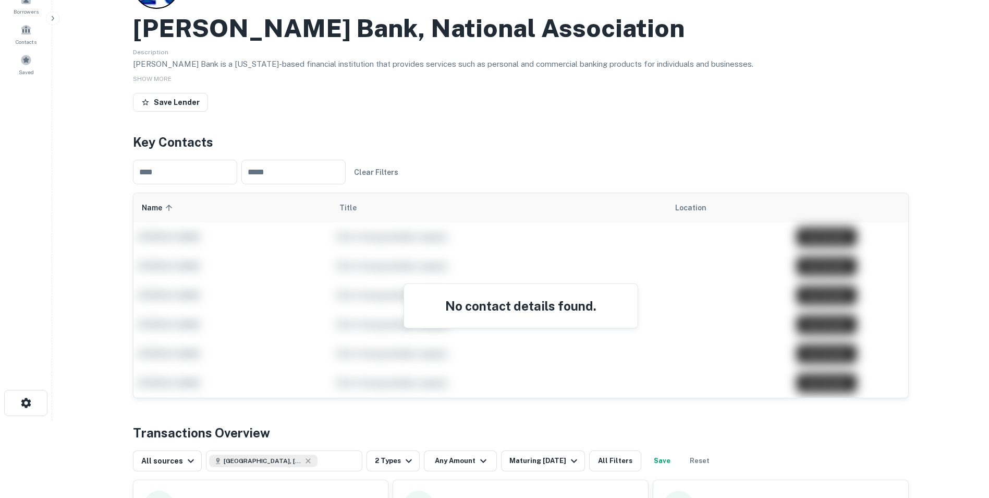
scroll to position [52, 0]
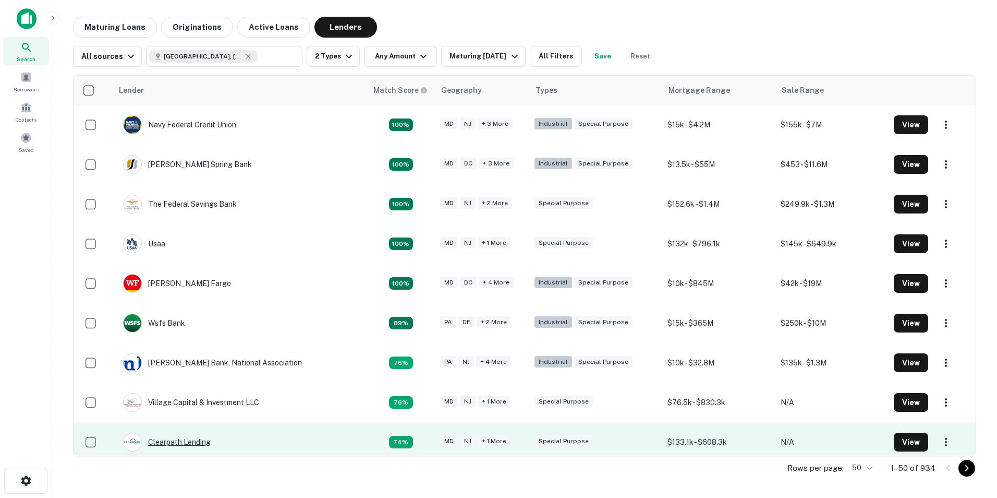
click at [192, 443] on div "Clearpath Lending" at bounding box center [167, 441] width 88 height 19
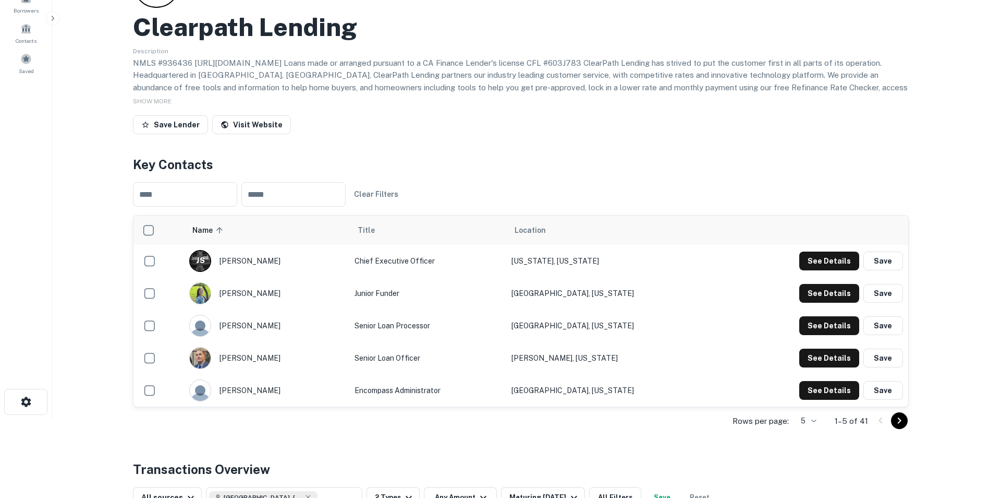
scroll to position [104, 0]
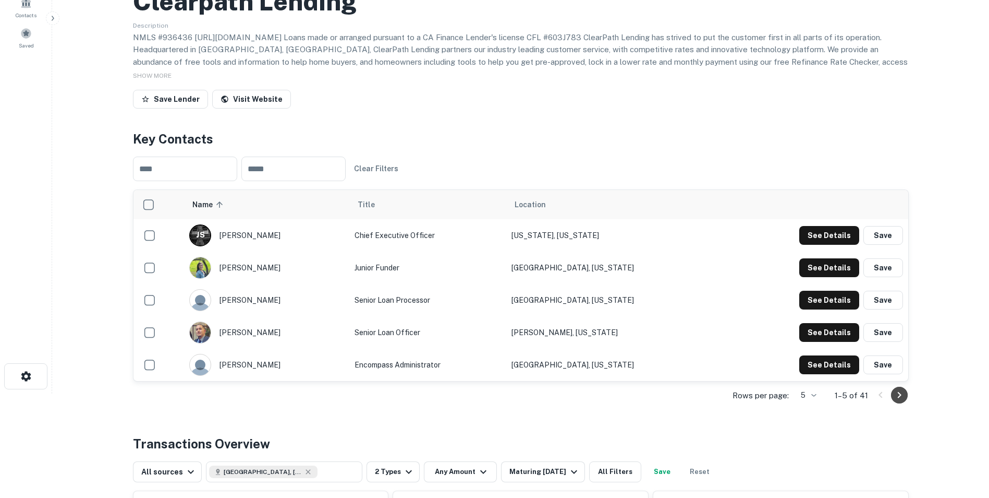
click at [898, 392] on icon "Go to next page" at bounding box center [900, 395] width 4 height 6
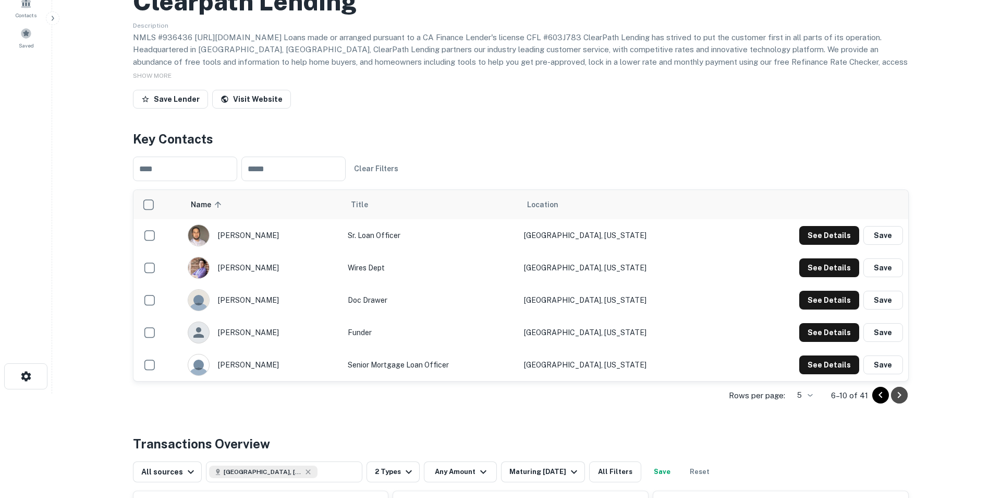
click at [899, 390] on icon "Go to next page" at bounding box center [899, 395] width 13 height 13
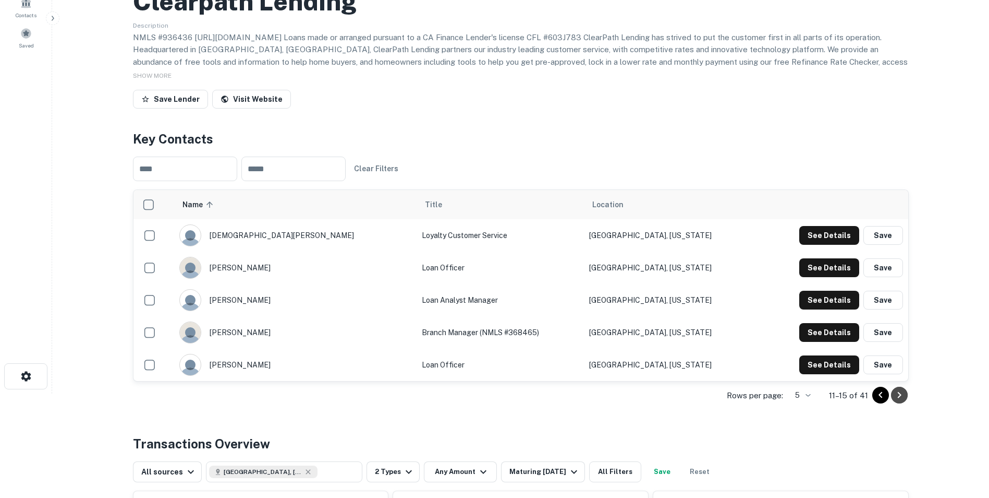
click at [906, 391] on button "Go to next page" at bounding box center [899, 394] width 17 height 17
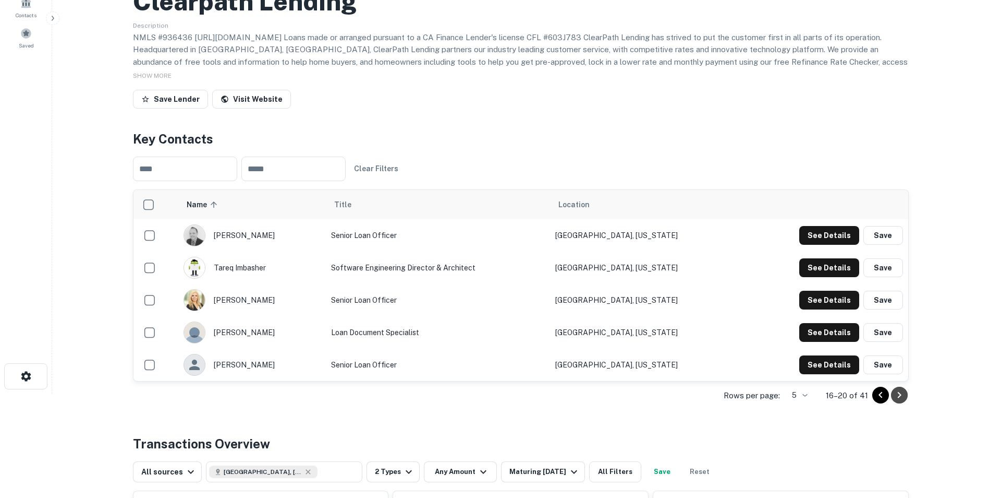
click at [902, 394] on icon "Go to next page" at bounding box center [899, 395] width 13 height 13
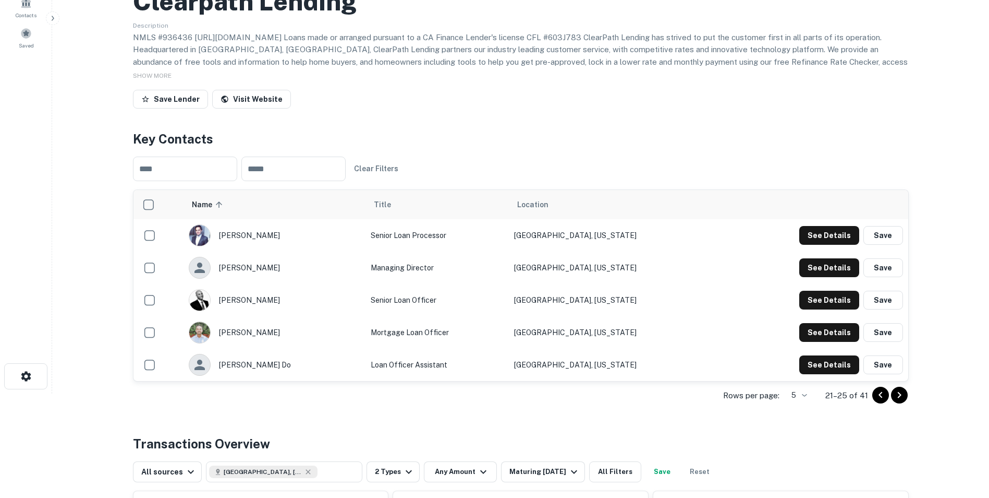
click at [884, 394] on icon "Go to previous page" at bounding box center [881, 395] width 13 height 13
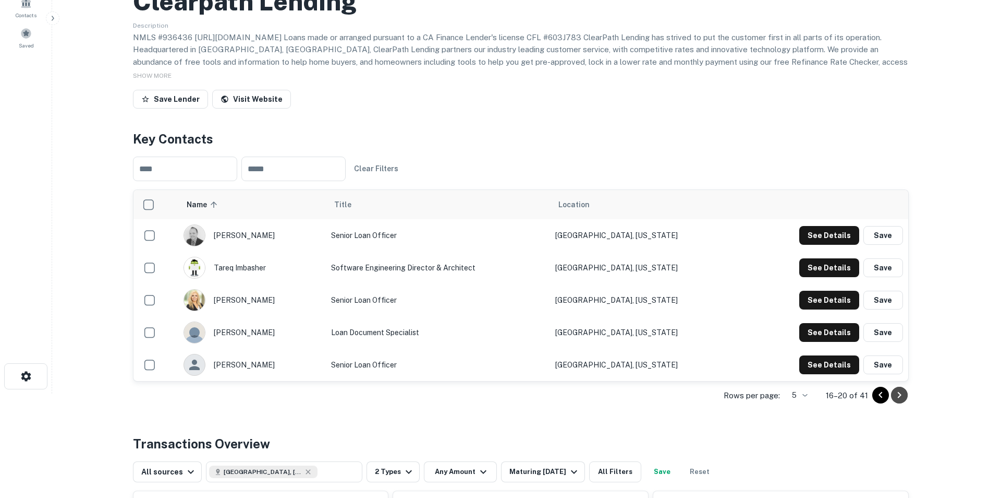
click at [899, 392] on icon "Go to next page" at bounding box center [899, 395] width 13 height 13
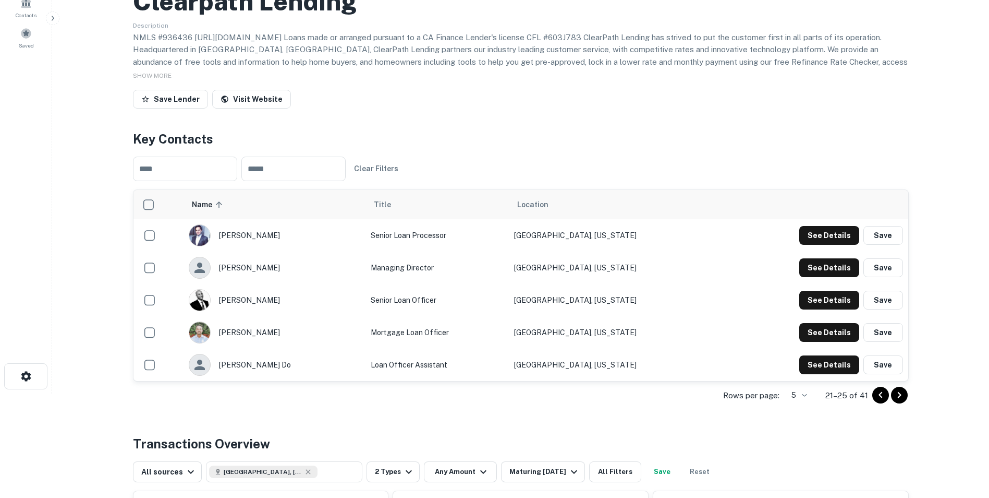
click at [896, 397] on icon "Go to next page" at bounding box center [899, 395] width 13 height 13
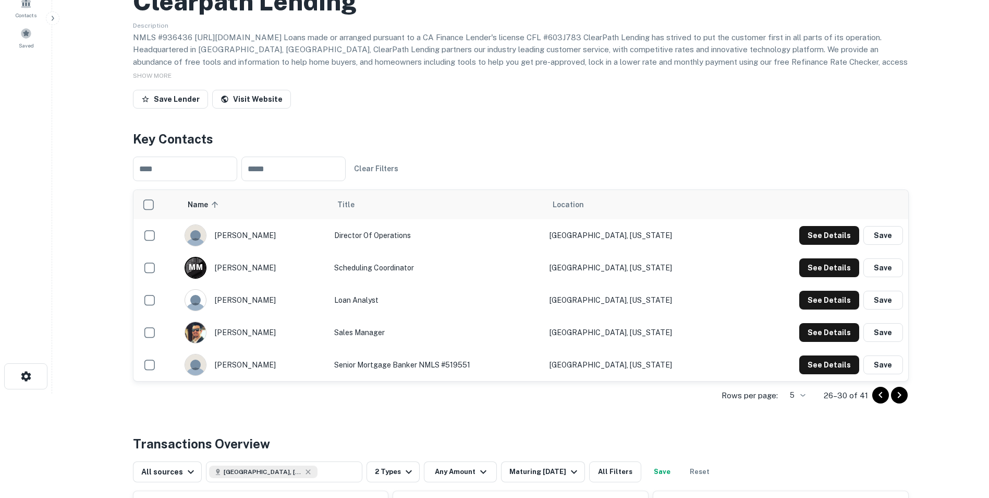
click at [876, 395] on icon "Go to previous page" at bounding box center [881, 395] width 13 height 13
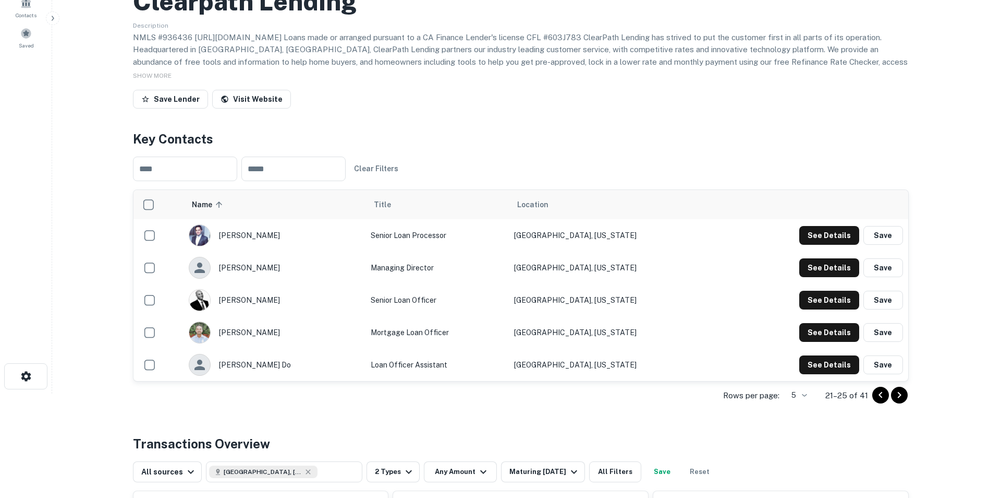
click at [876, 395] on icon "Go to previous page" at bounding box center [881, 395] width 13 height 13
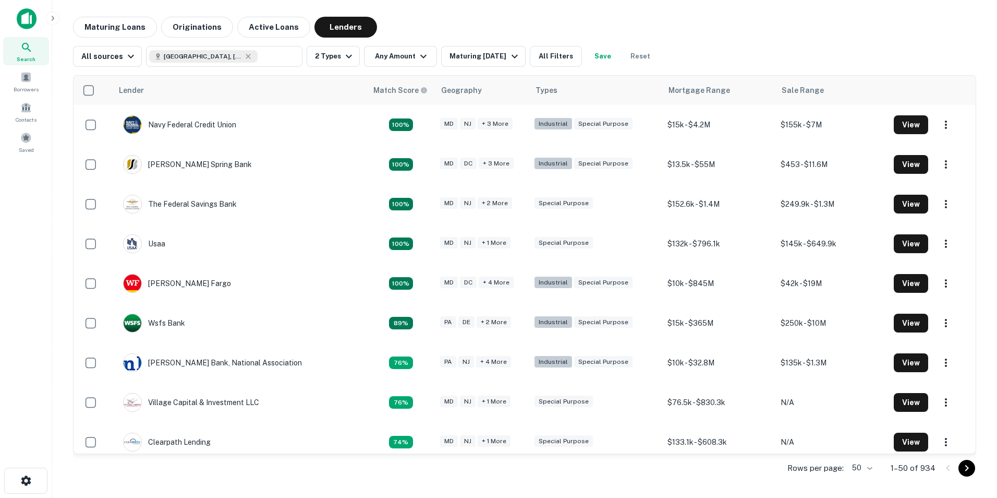
click at [966, 468] on icon "Go to next page" at bounding box center [967, 468] width 13 height 13
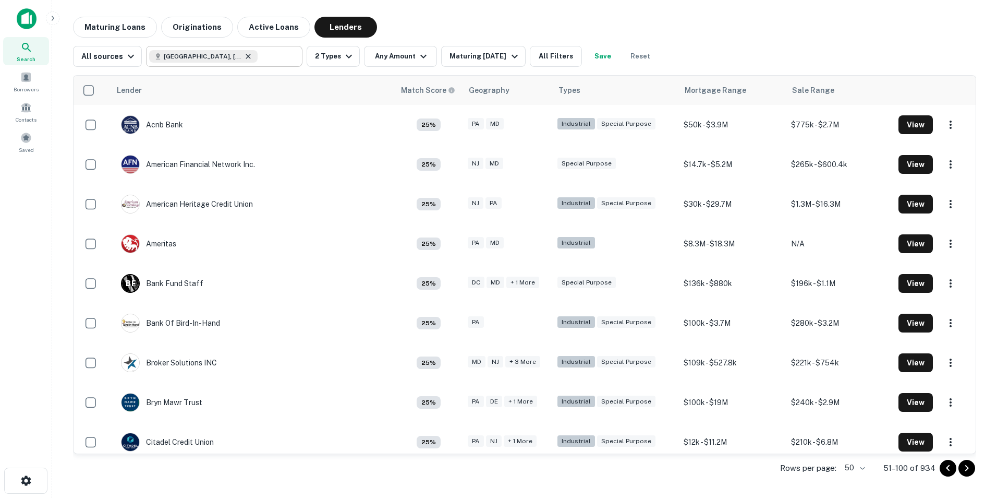
click at [246, 57] on icon at bounding box center [248, 56] width 5 height 5
type input "**********"
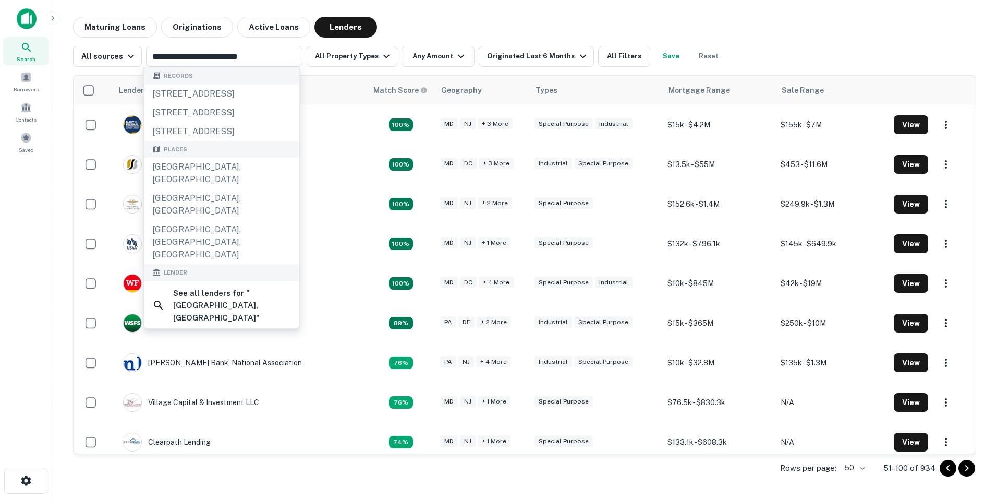
drag, startPoint x: 663, startPoint y: 55, endPoint x: 177, endPoint y: 67, distance: 485.7
click at [177, 67] on body "**********" at bounding box center [498, 249] width 997 height 498
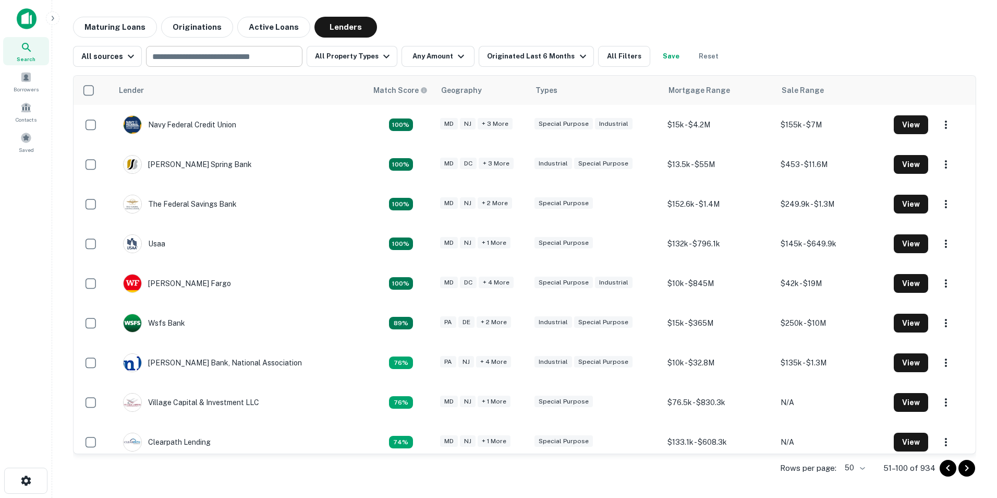
click at [260, 59] on input "text" at bounding box center [223, 56] width 149 height 15
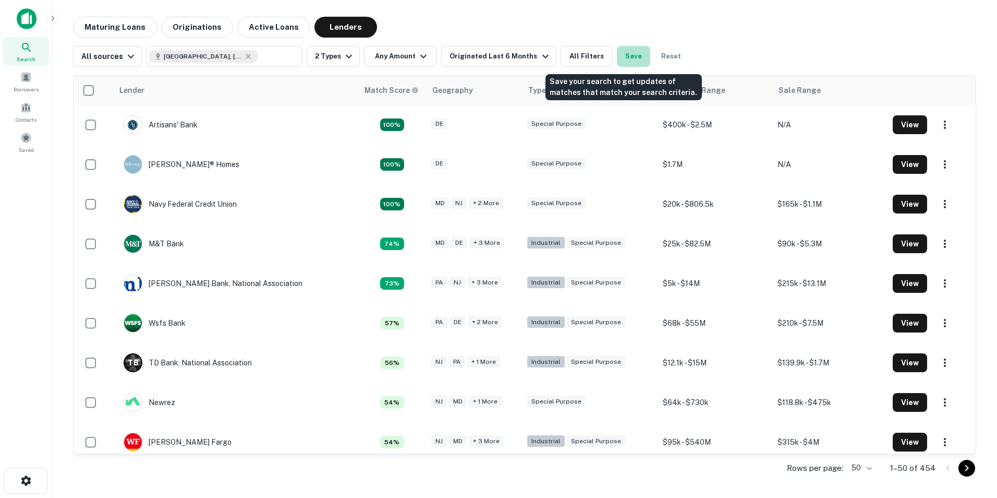
click at [627, 55] on button "Save" at bounding box center [633, 56] width 33 height 21
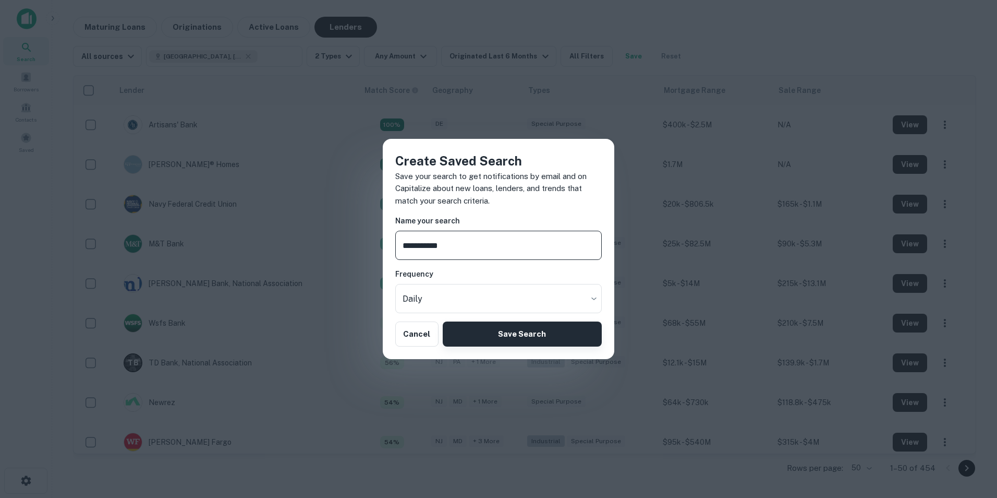
type input "**********"
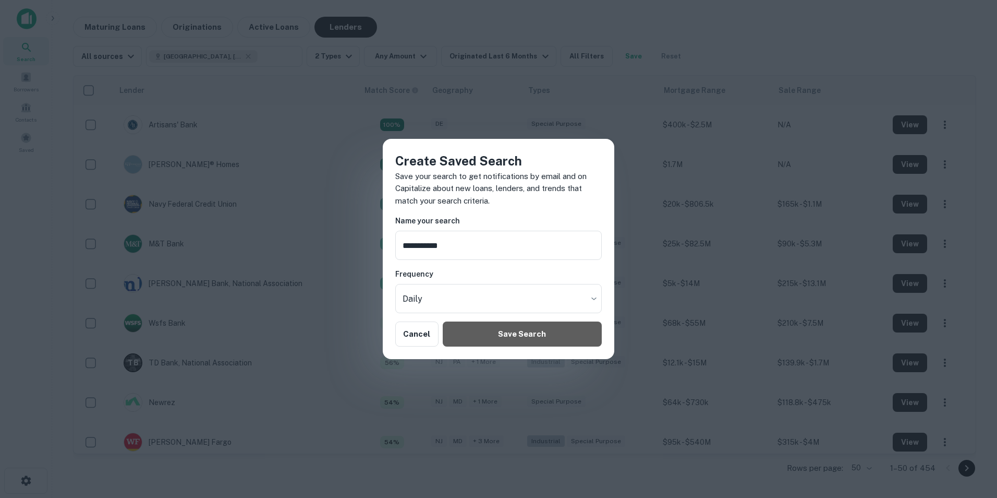
click at [485, 334] on button "Save Search" at bounding box center [522, 333] width 159 height 25
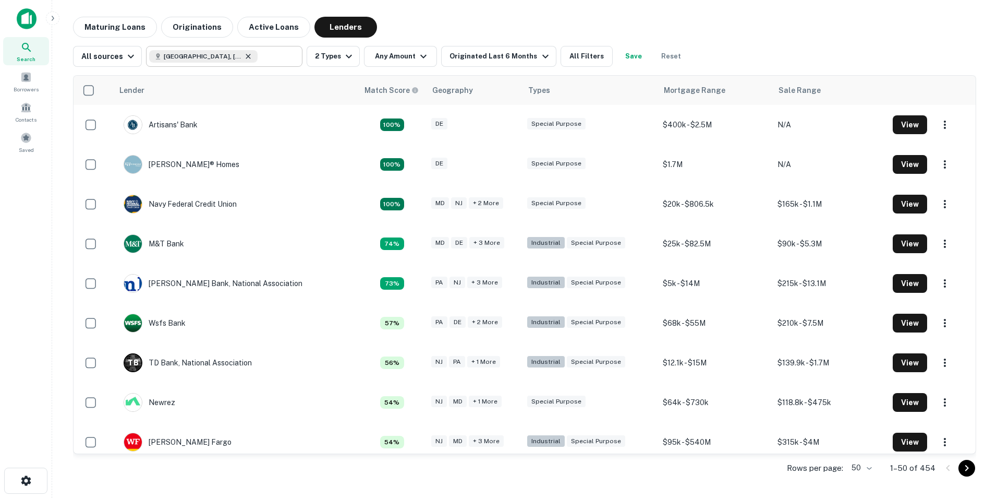
click at [248, 55] on icon at bounding box center [248, 56] width 8 height 8
type input "**********"
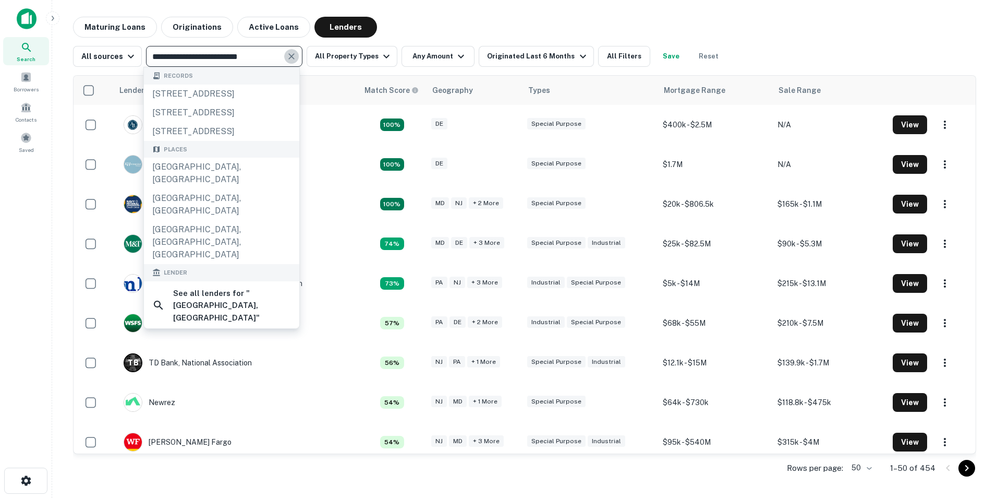
click at [290, 55] on icon "Clear" at bounding box center [291, 56] width 10 height 10
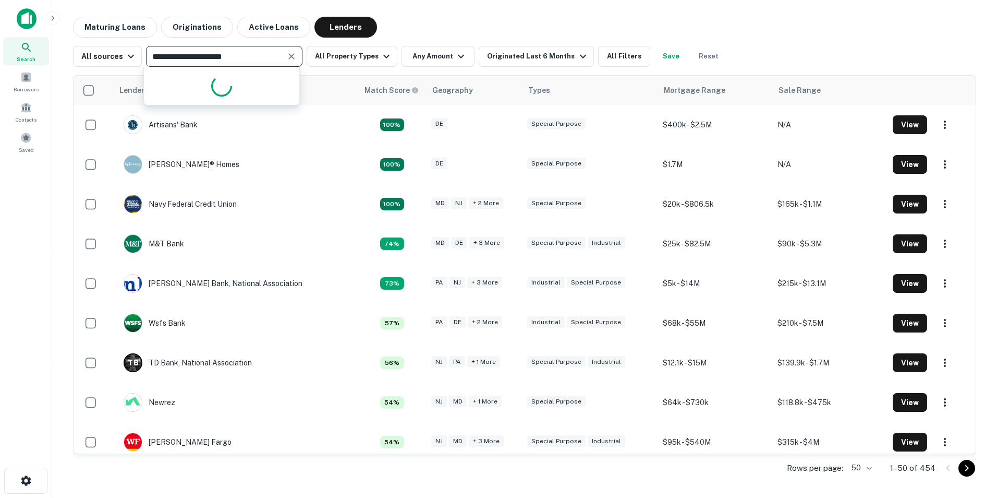
type input "**********"
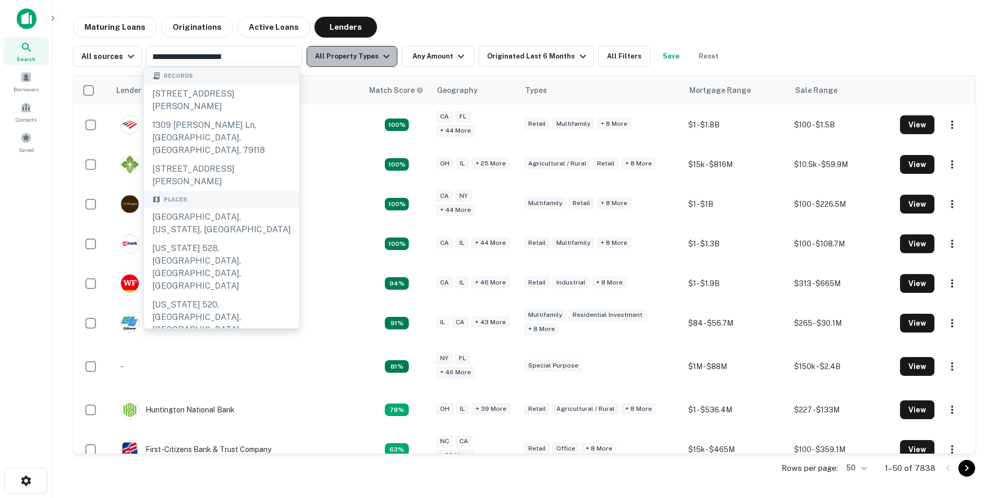
click at [385, 54] on icon "button" at bounding box center [386, 56] width 13 height 13
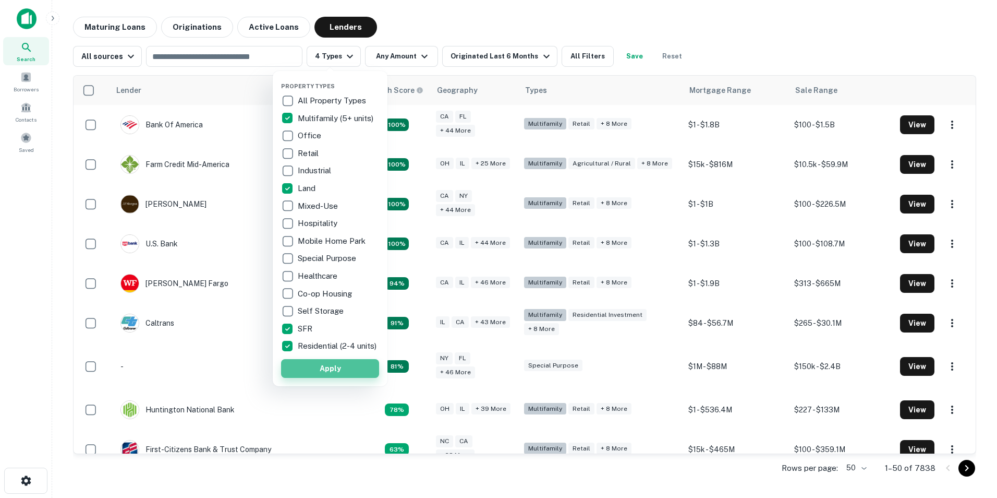
click at [344, 370] on button "Apply" at bounding box center [330, 368] width 98 height 19
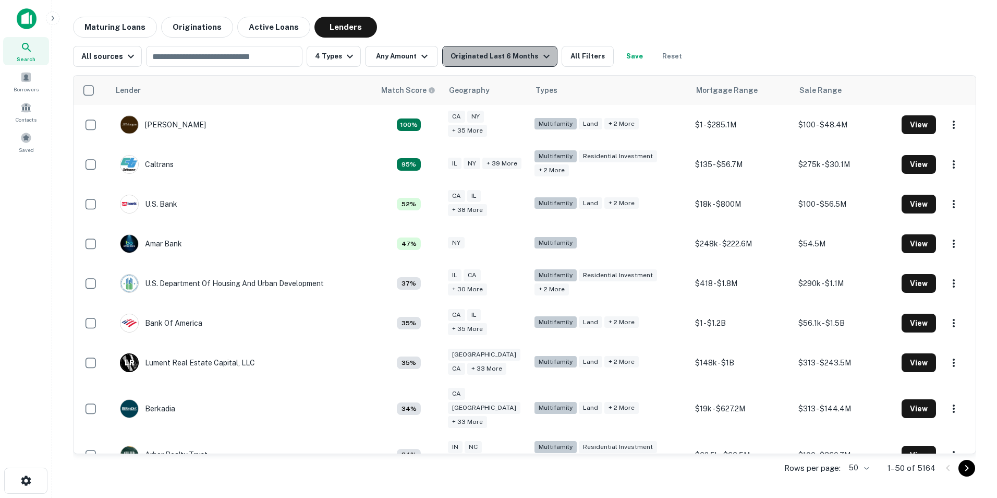
click at [540, 55] on icon "button" at bounding box center [546, 56] width 13 height 13
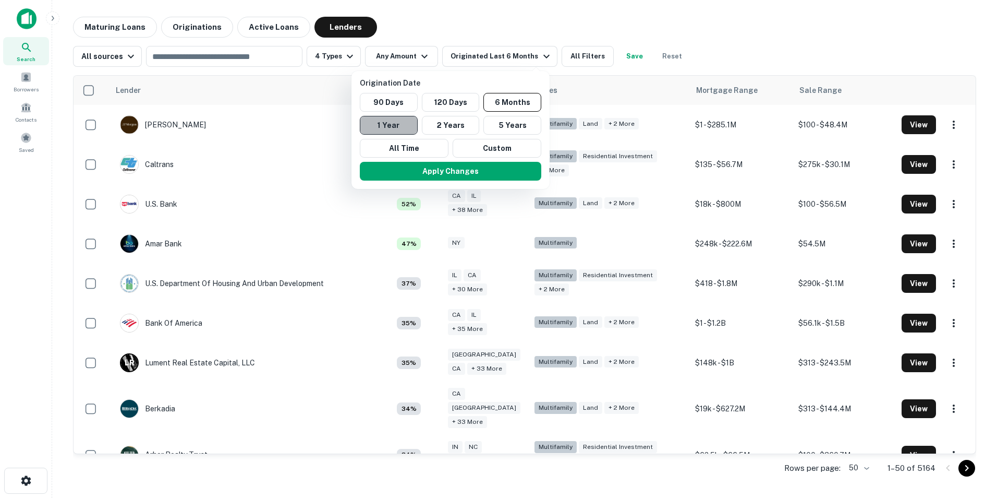
click at [390, 122] on button "1 Year" at bounding box center [389, 125] width 58 height 19
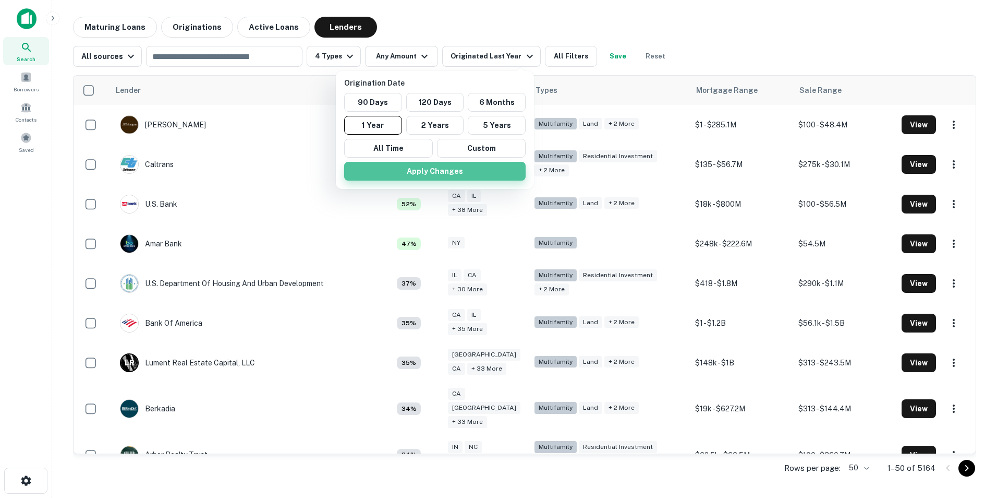
click at [435, 170] on button "Apply Changes" at bounding box center [434, 171] width 181 height 19
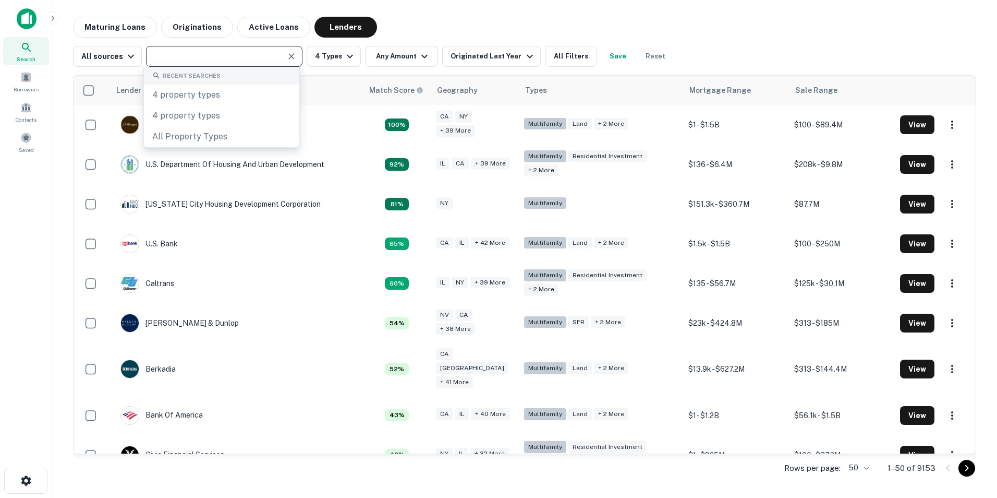
click at [224, 59] on input "text" at bounding box center [215, 56] width 133 height 15
click at [177, 57] on input "text" at bounding box center [215, 56] width 133 height 15
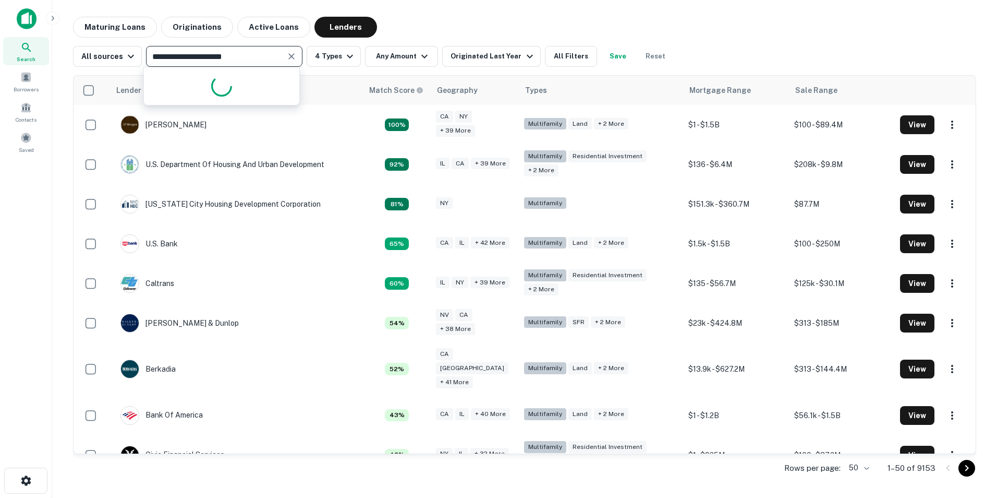
type input "**********"
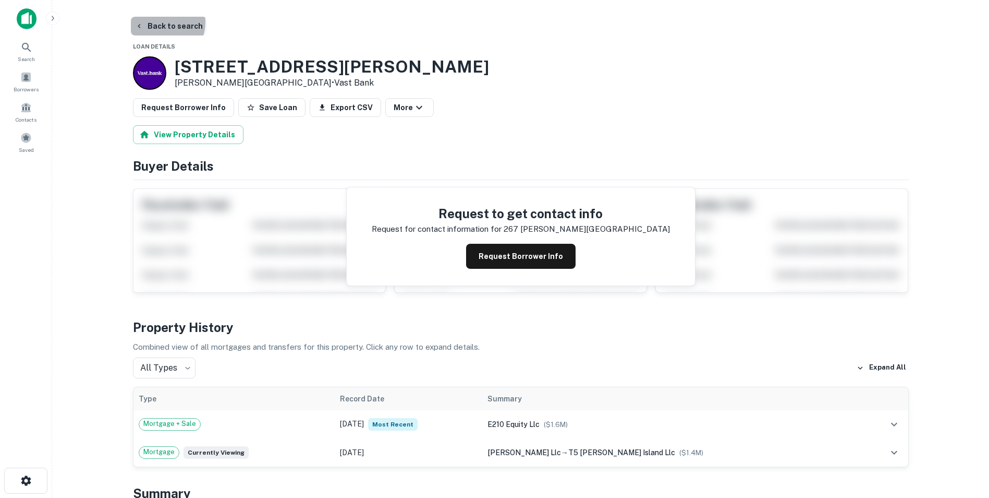
click at [159, 22] on button "Back to search" at bounding box center [169, 26] width 76 height 19
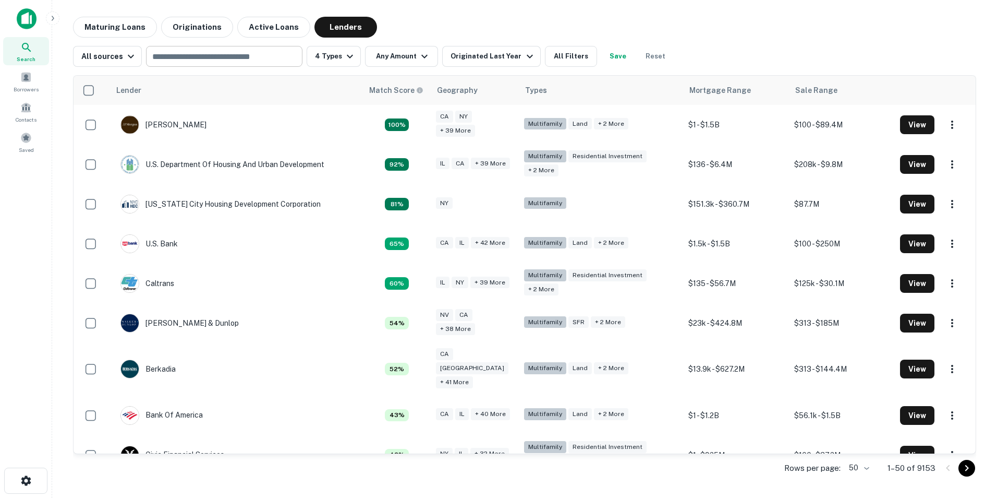
click at [167, 55] on input "text" at bounding box center [223, 56] width 149 height 15
type input "*"
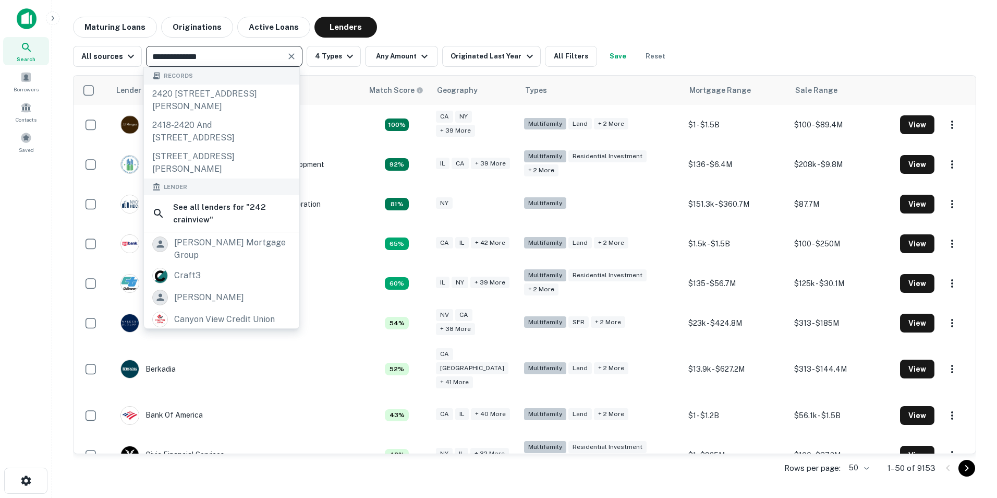
type input "**********"
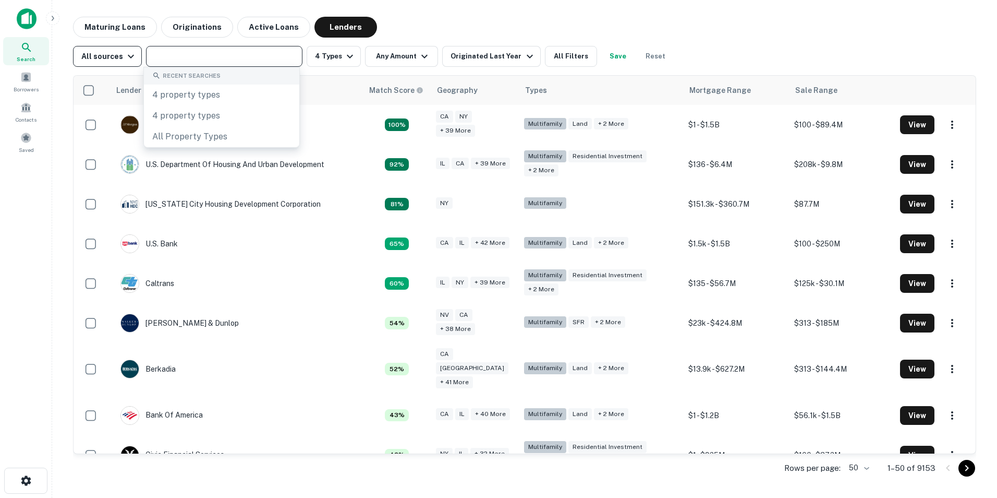
drag, startPoint x: 214, startPoint y: 55, endPoint x: 104, endPoint y: 58, distance: 109.6
click at [104, 58] on div "All sources ​ 4 Types Any Amount Originated Last Year All Filters Save Reset" at bounding box center [372, 56] width 599 height 21
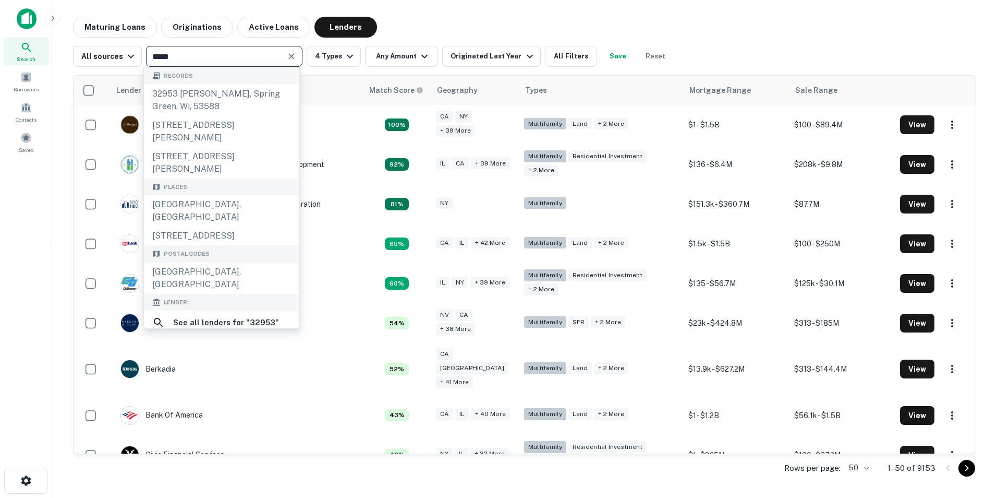
type input "*****"
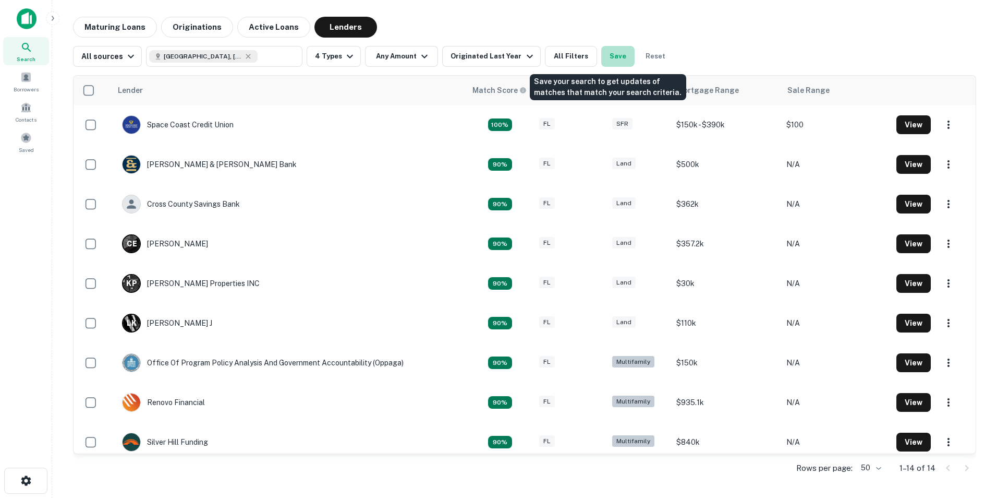
click at [613, 56] on button "Save" at bounding box center [617, 56] width 33 height 21
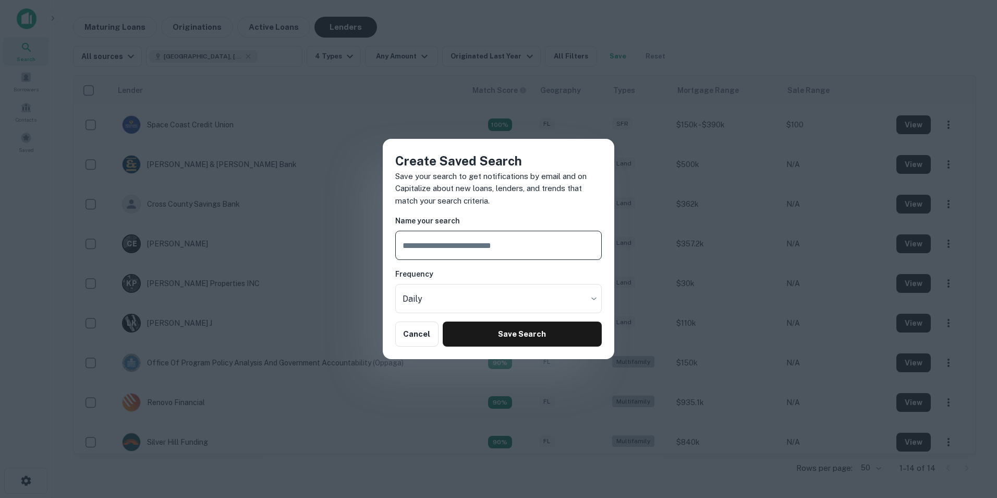
click at [435, 246] on input "text" at bounding box center [498, 245] width 207 height 29
type input "*********"
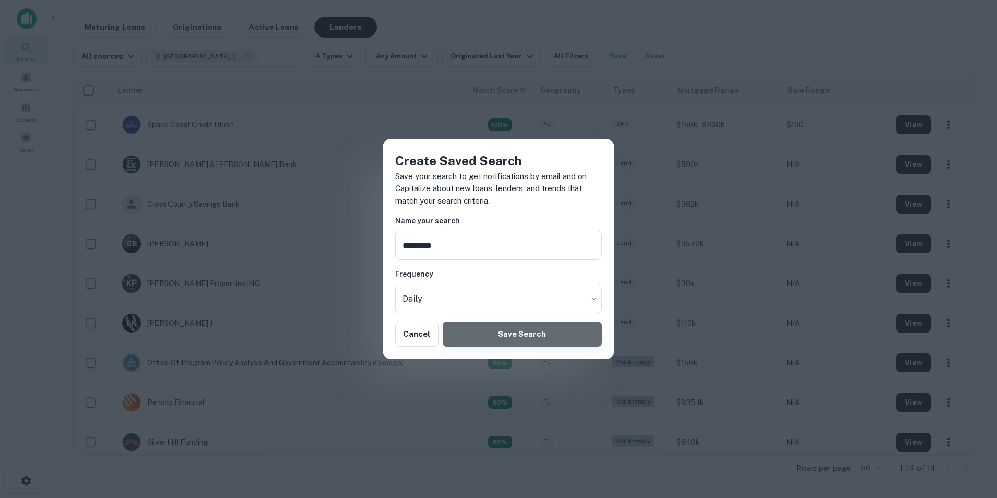
click at [522, 338] on button "Save Search" at bounding box center [522, 333] width 159 height 25
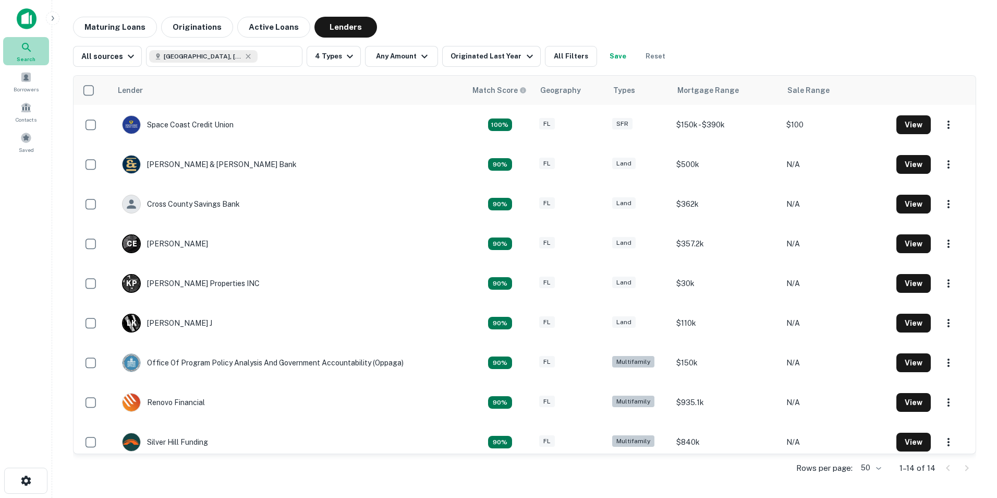
click at [25, 54] on div "Search" at bounding box center [26, 51] width 46 height 28
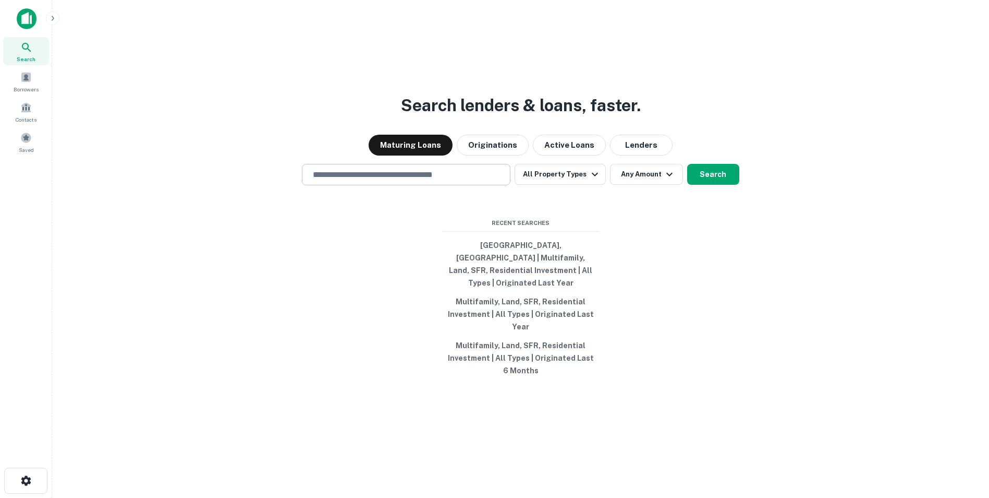
click at [400, 172] on input "text" at bounding box center [406, 174] width 199 height 12
click at [400, 174] on input "text" at bounding box center [406, 174] width 199 height 12
click at [636, 145] on button "Lenders" at bounding box center [641, 145] width 63 height 21
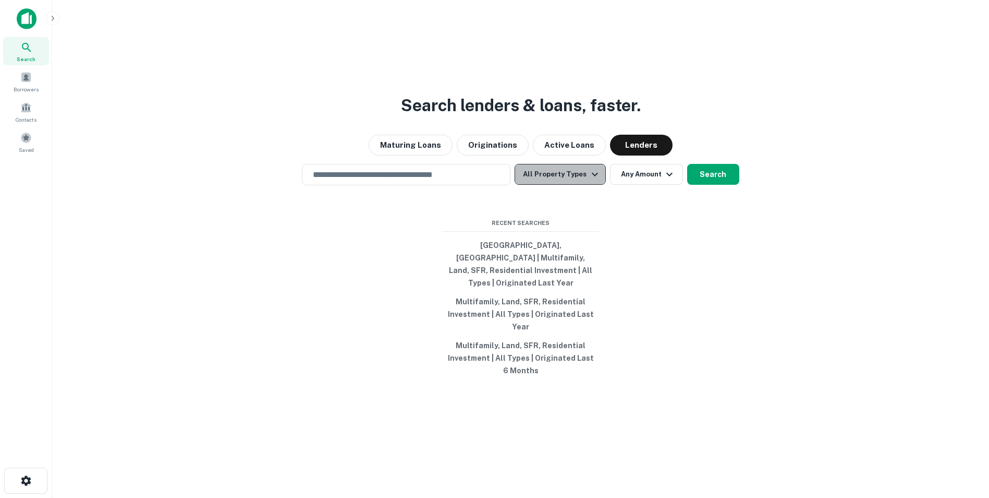
click at [590, 168] on icon "button" at bounding box center [595, 174] width 13 height 13
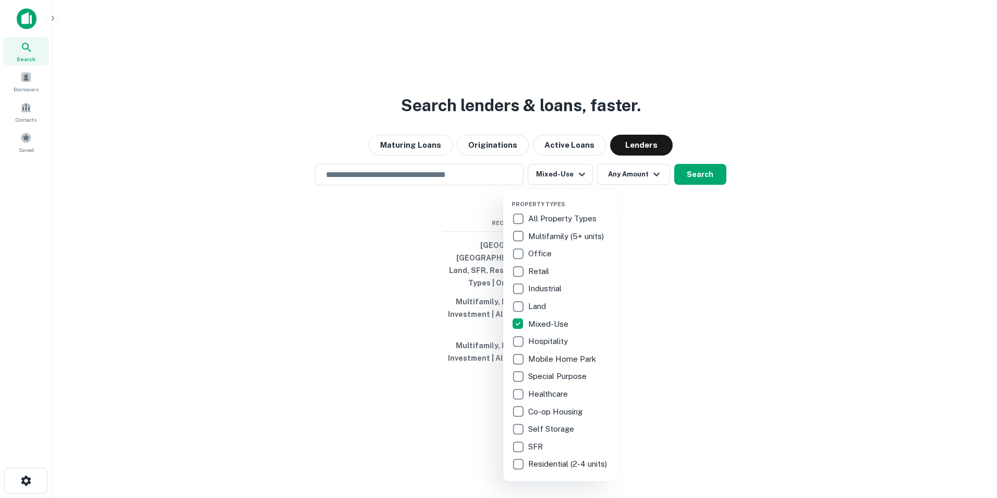
click at [408, 174] on div at bounding box center [498, 249] width 997 height 498
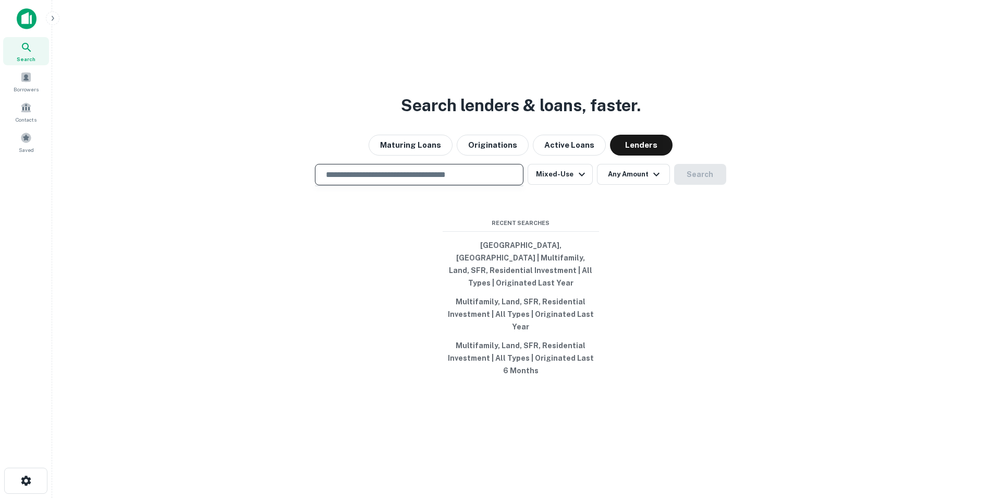
click at [408, 174] on input "text" at bounding box center [419, 174] width 199 height 12
click at [647, 173] on button "Any Amount" at bounding box center [633, 174] width 73 height 21
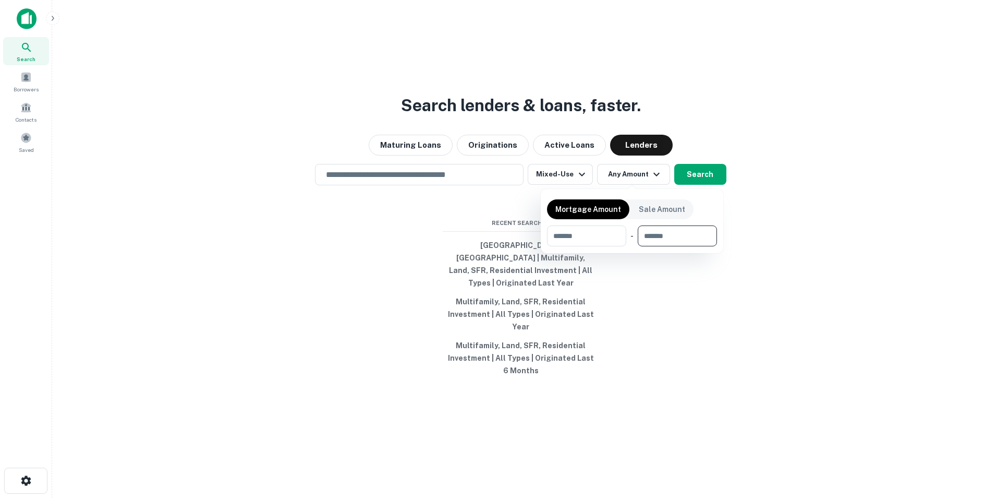
click at [686, 234] on input "number" at bounding box center [674, 235] width 72 height 21
type input "******"
click at [365, 174] on div at bounding box center [498, 249] width 997 height 498
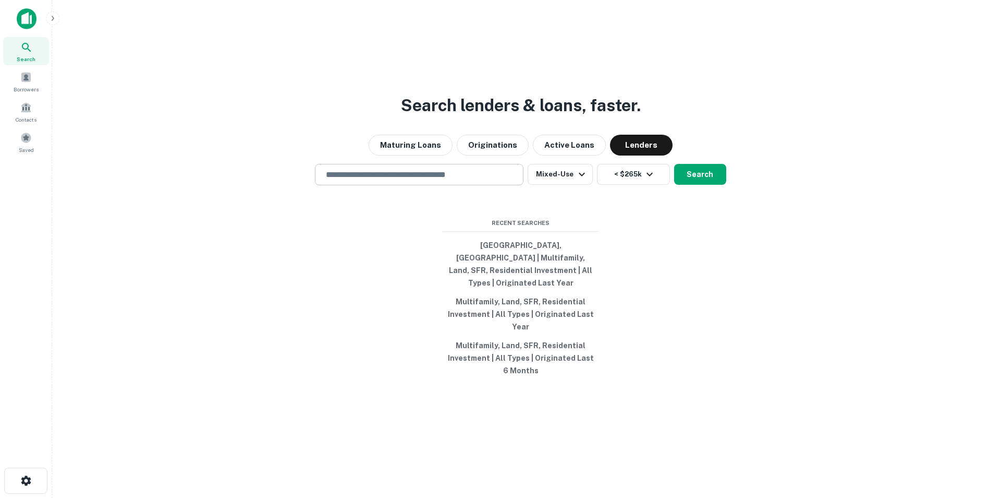
click at [364, 173] on input "text" at bounding box center [419, 174] width 199 height 12
